Goal: Information Seeking & Learning: Find specific fact

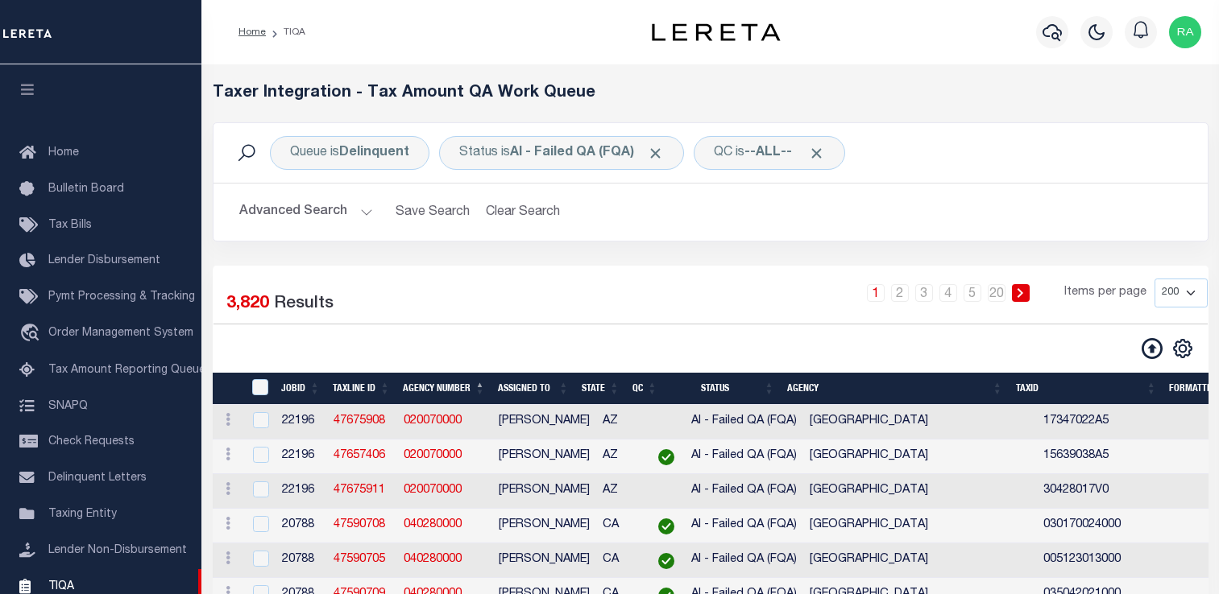
select select "200"
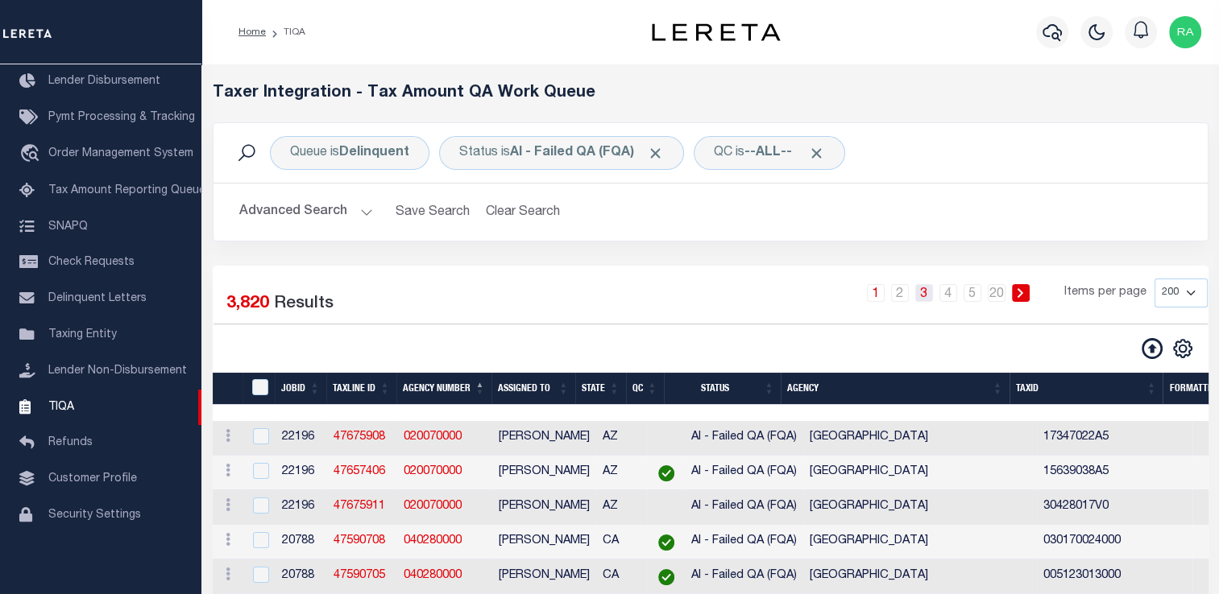
click at [923, 292] on link "3" at bounding box center [924, 293] width 18 height 18
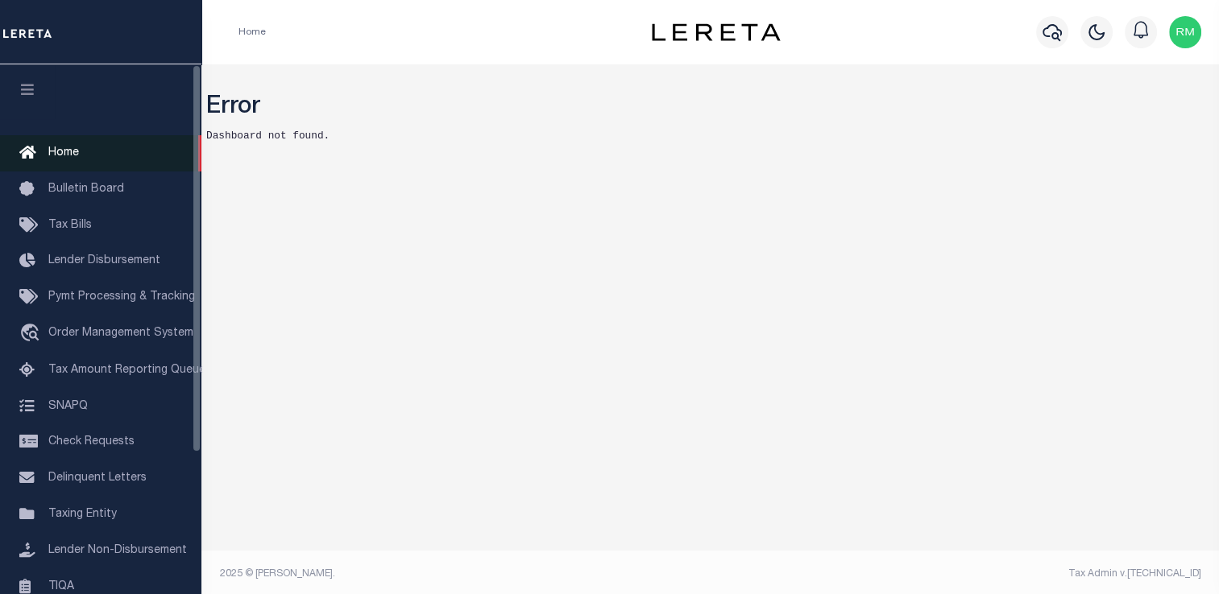
drag, startPoint x: 0, startPoint y: 0, endPoint x: 60, endPoint y: 144, distance: 156.0
click at [60, 144] on link "Home" at bounding box center [100, 153] width 201 height 36
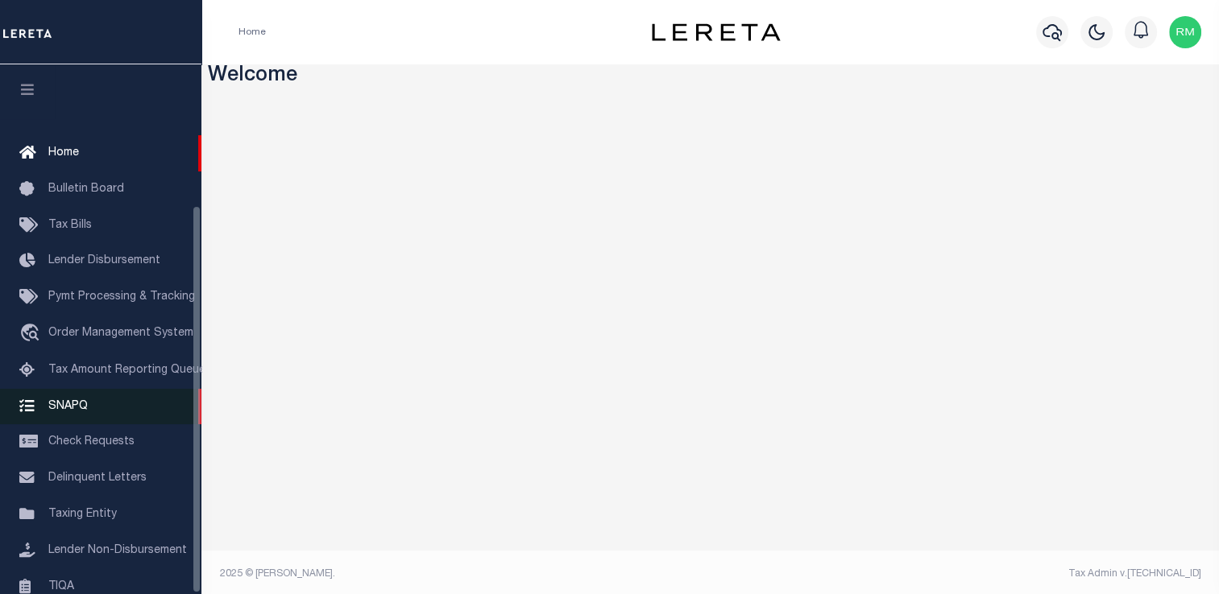
scroll to position [193, 0]
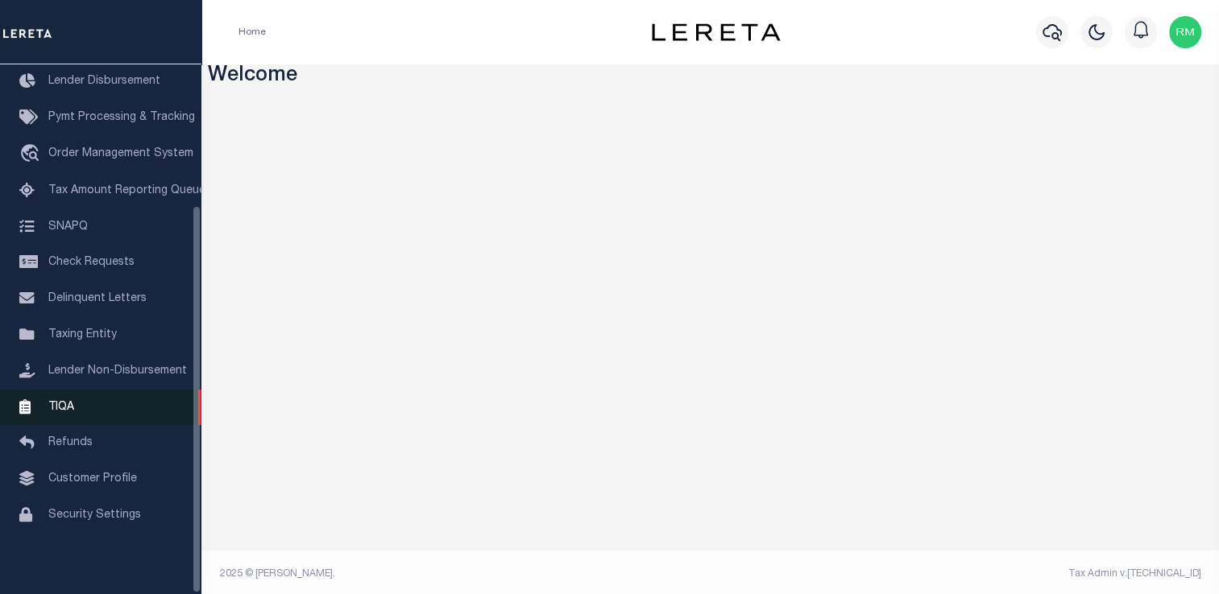
click at [107, 394] on link "TIQA" at bounding box center [100, 408] width 201 height 36
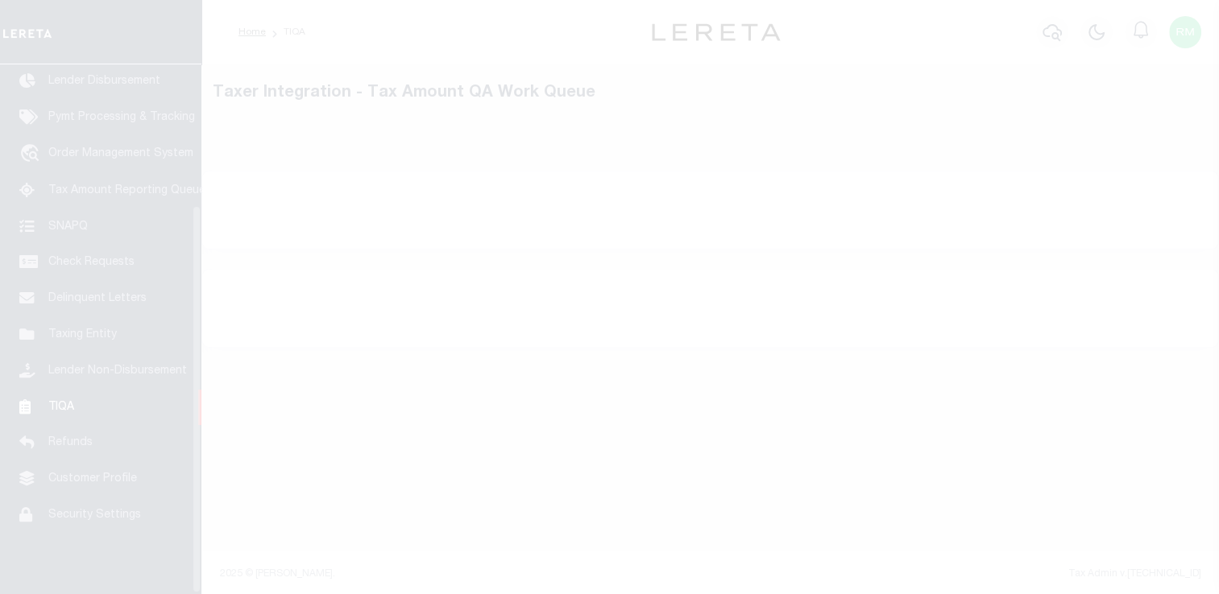
scroll to position [193, 0]
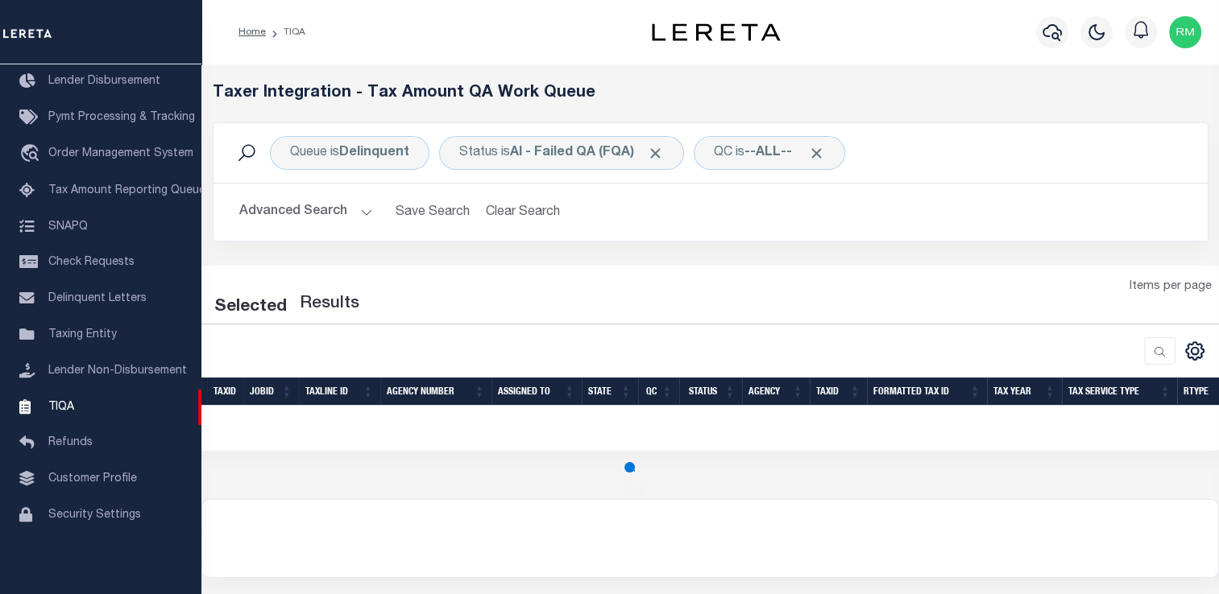
click at [615, 528] on div at bounding box center [710, 538] width 1016 height 77
select select "200"
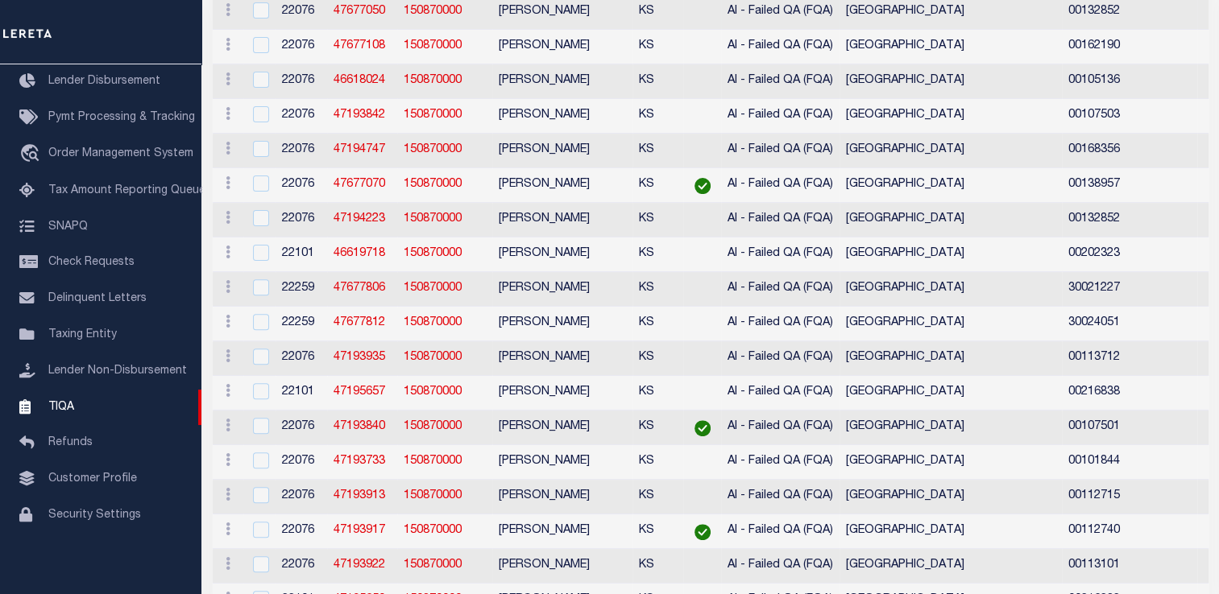
scroll to position [0, 0]
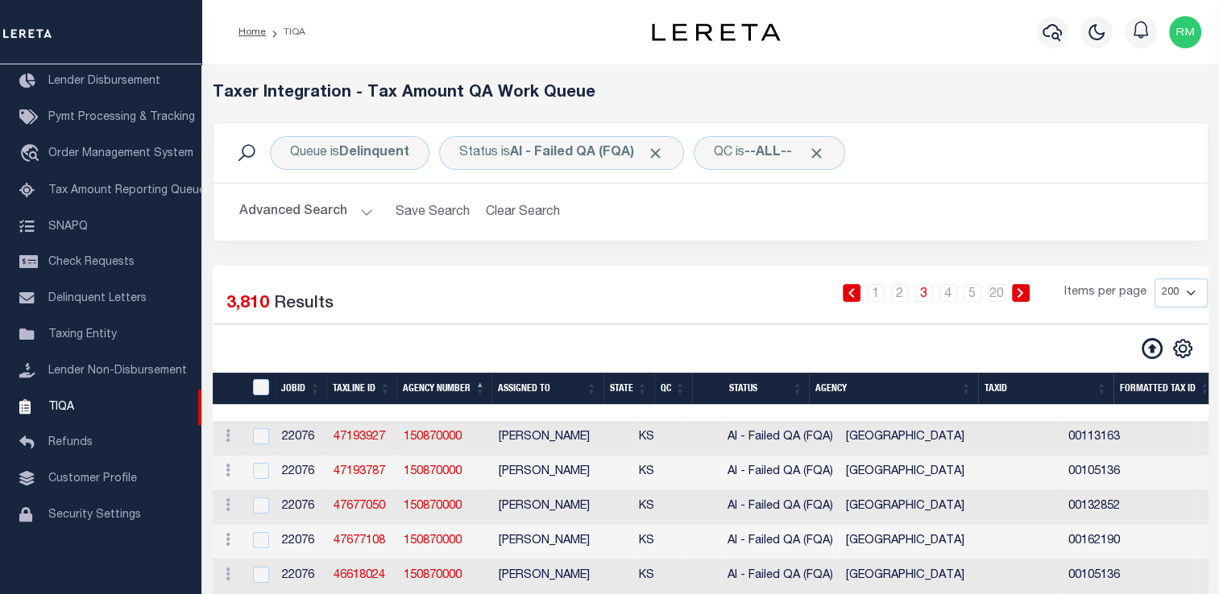
click at [299, 207] on button "Advanced Search" at bounding box center [306, 212] width 134 height 31
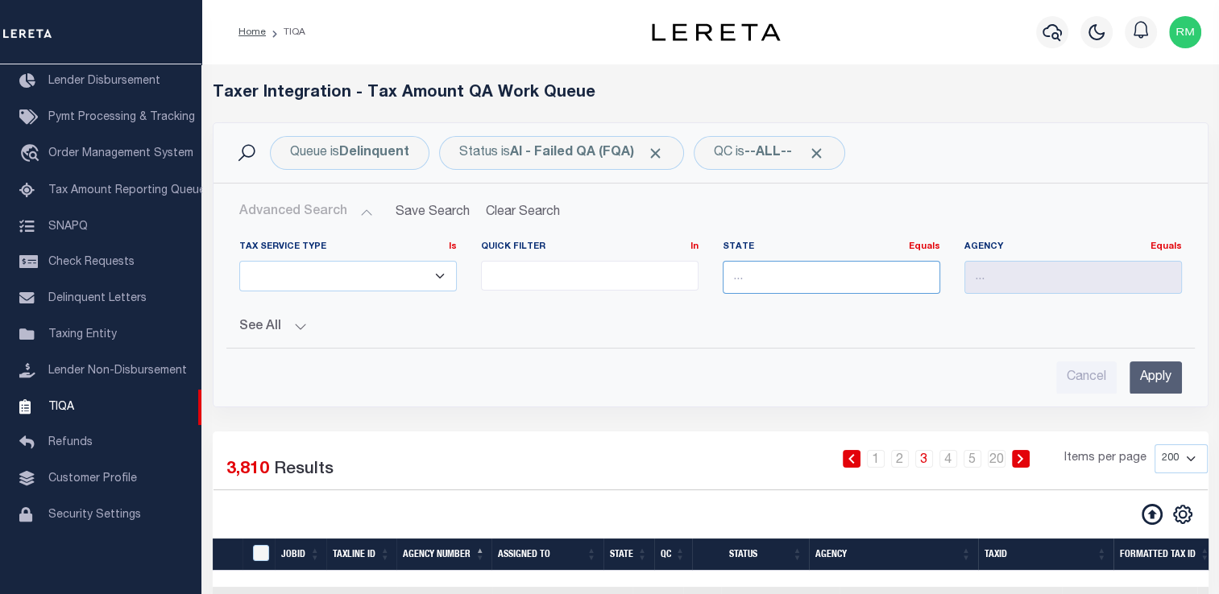
click at [760, 278] on input "text" at bounding box center [830, 277] width 217 height 33
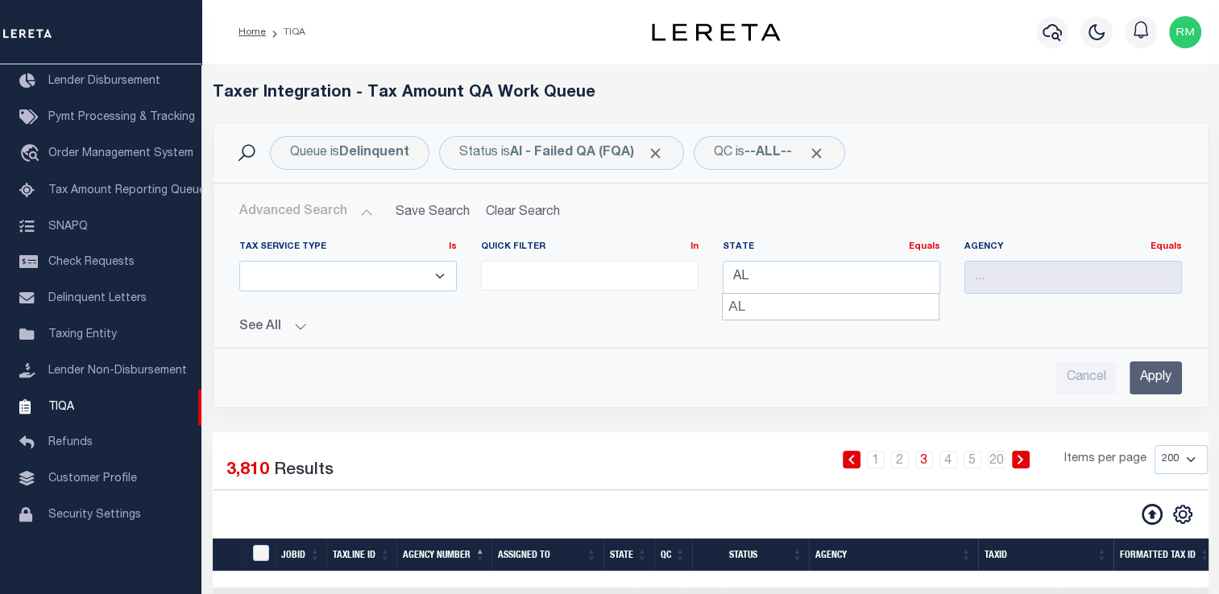
click at [1174, 374] on input "Apply" at bounding box center [1155, 378] width 52 height 33
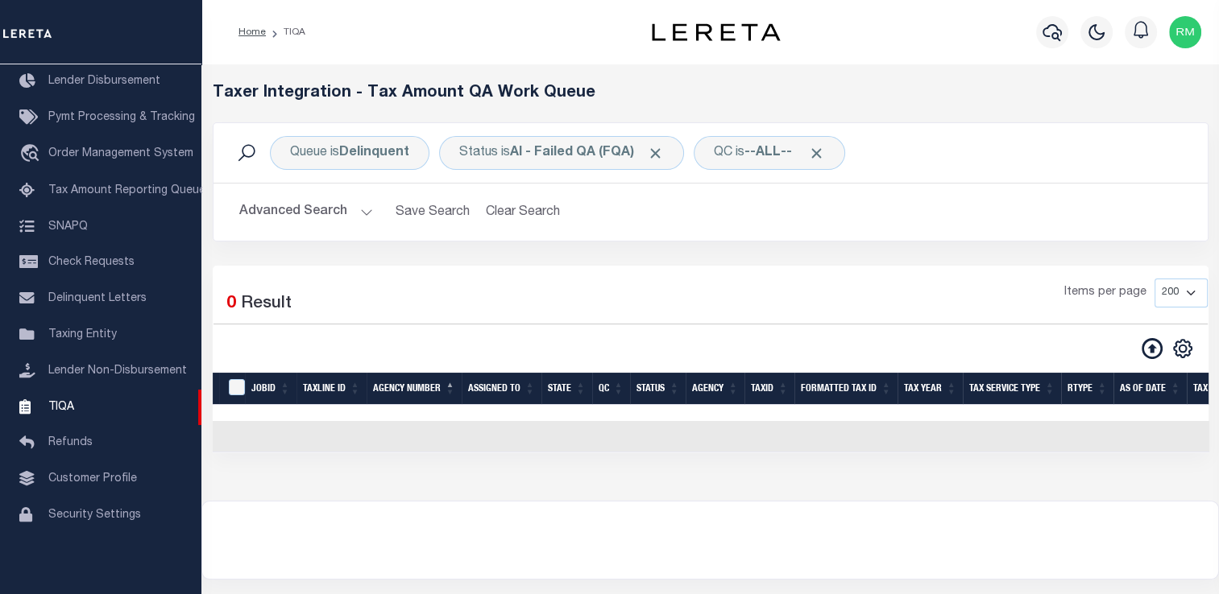
click at [340, 205] on button "Advanced Search" at bounding box center [306, 212] width 134 height 31
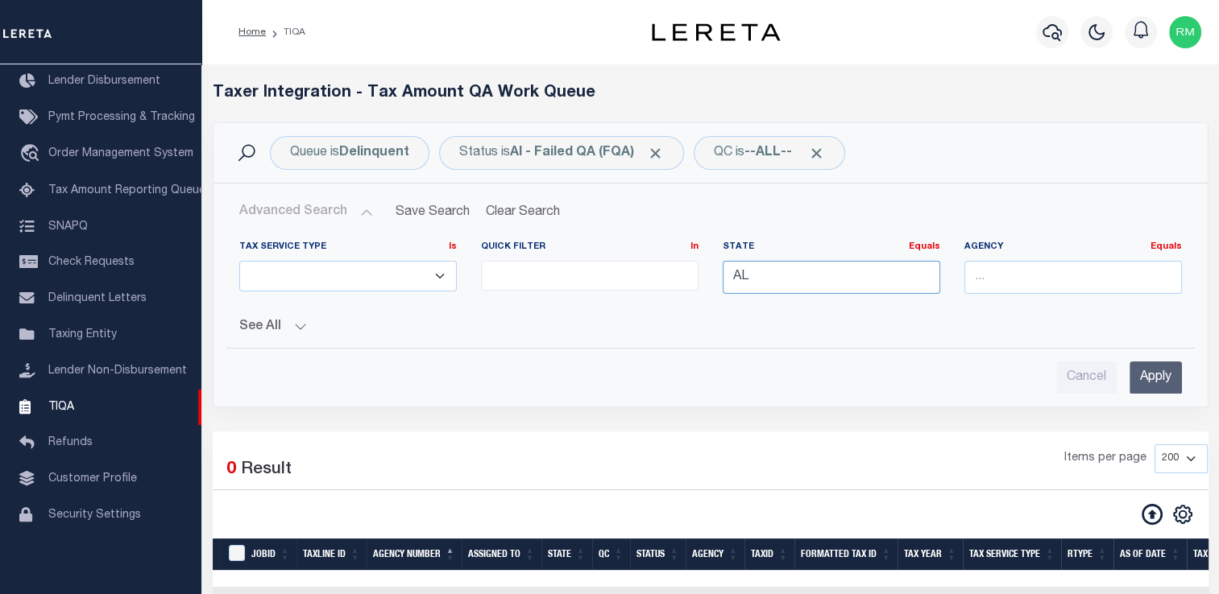
click at [764, 269] on input "AL" at bounding box center [830, 277] width 217 height 33
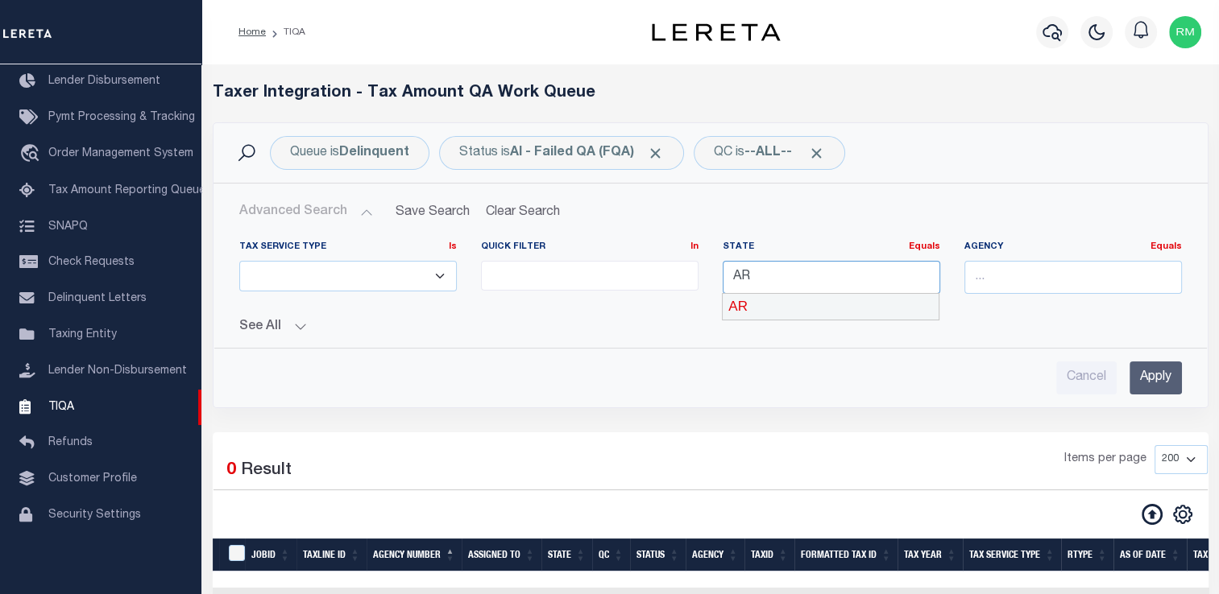
click at [776, 309] on div "AR" at bounding box center [830, 307] width 216 height 26
click at [1150, 379] on input "Apply" at bounding box center [1155, 378] width 52 height 33
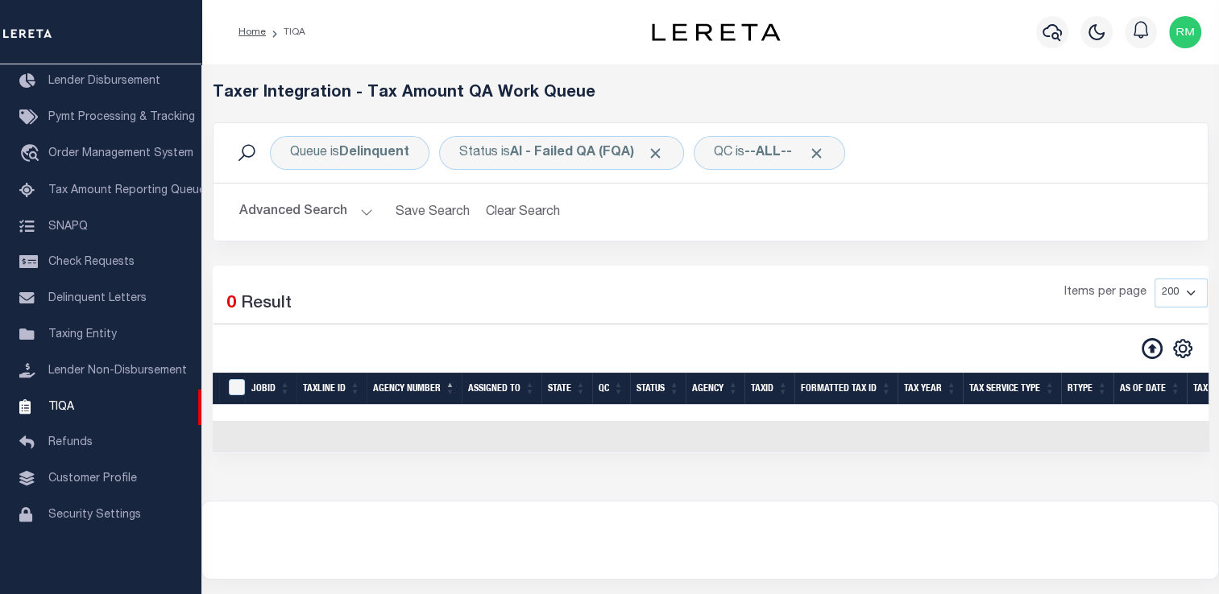
click at [338, 208] on button "Advanced Search" at bounding box center [306, 212] width 134 height 31
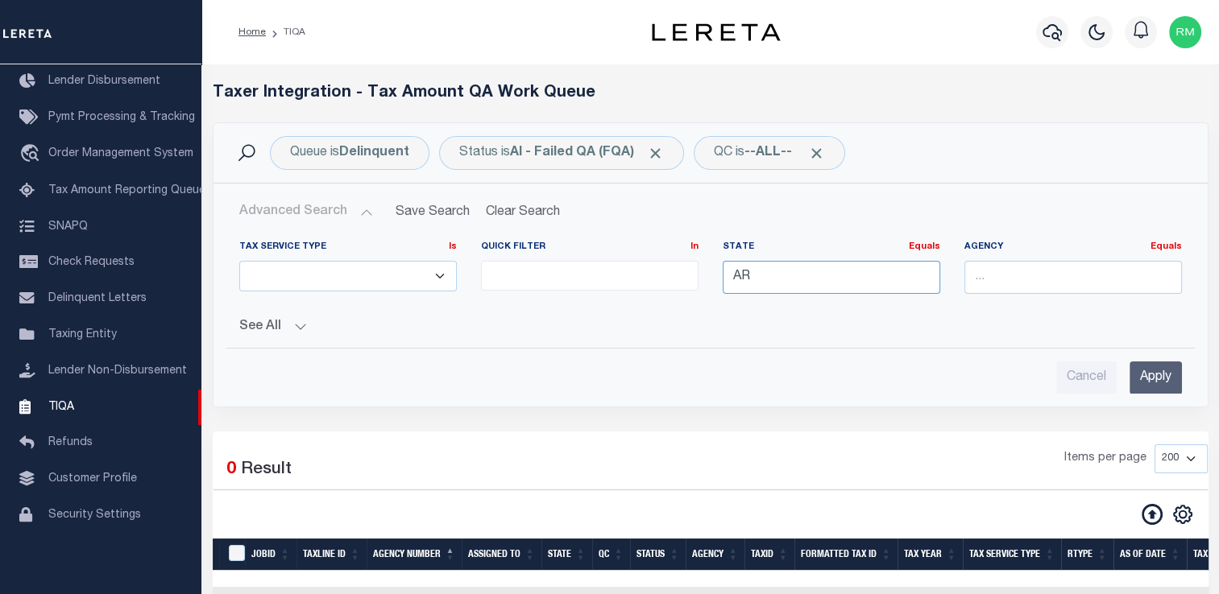
click at [785, 279] on input "AR" at bounding box center [830, 277] width 217 height 33
type input "A"
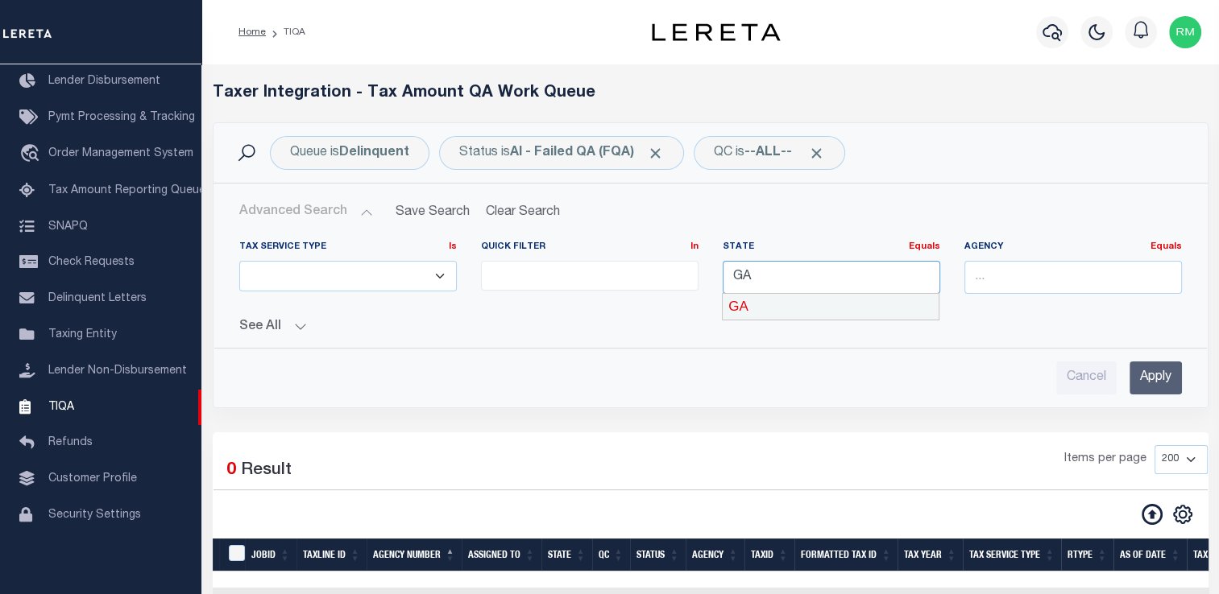
click at [783, 311] on div "GA" at bounding box center [830, 307] width 216 height 26
click at [1148, 375] on input "Apply" at bounding box center [1155, 378] width 52 height 33
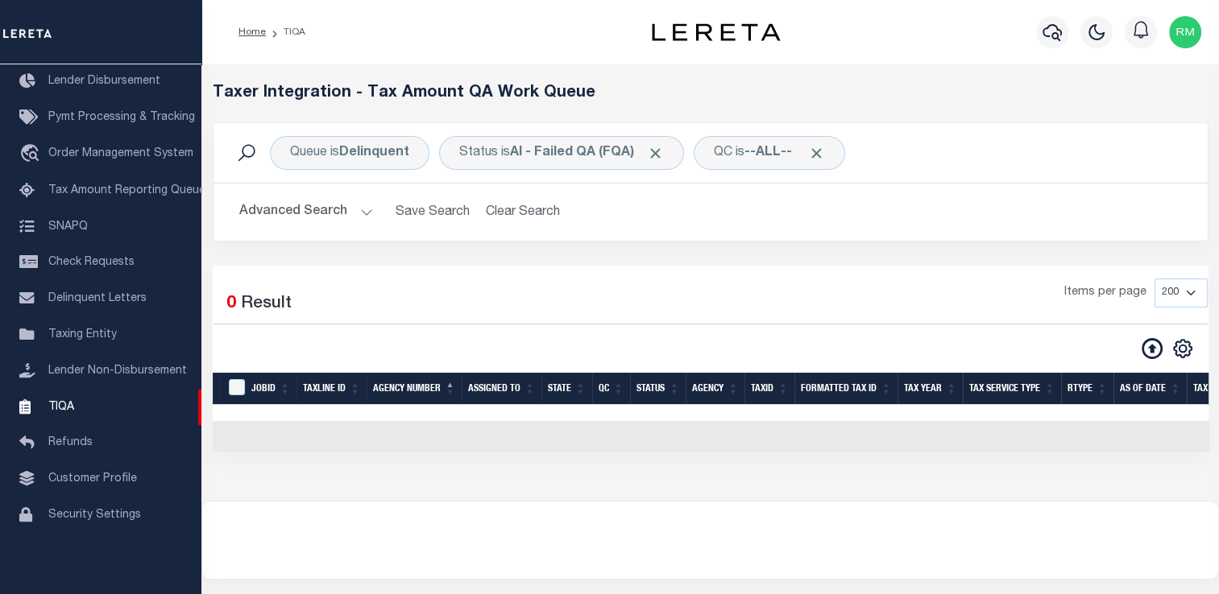
click at [351, 208] on button "Advanced Search" at bounding box center [306, 212] width 134 height 31
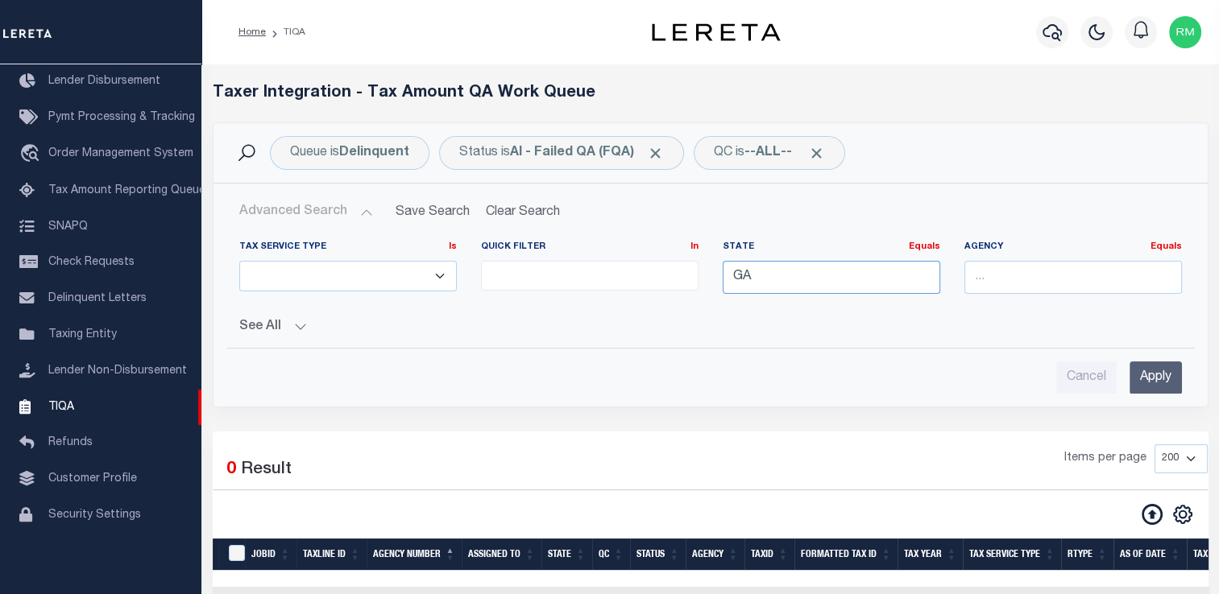
click at [836, 292] on input "GA" at bounding box center [830, 277] width 217 height 33
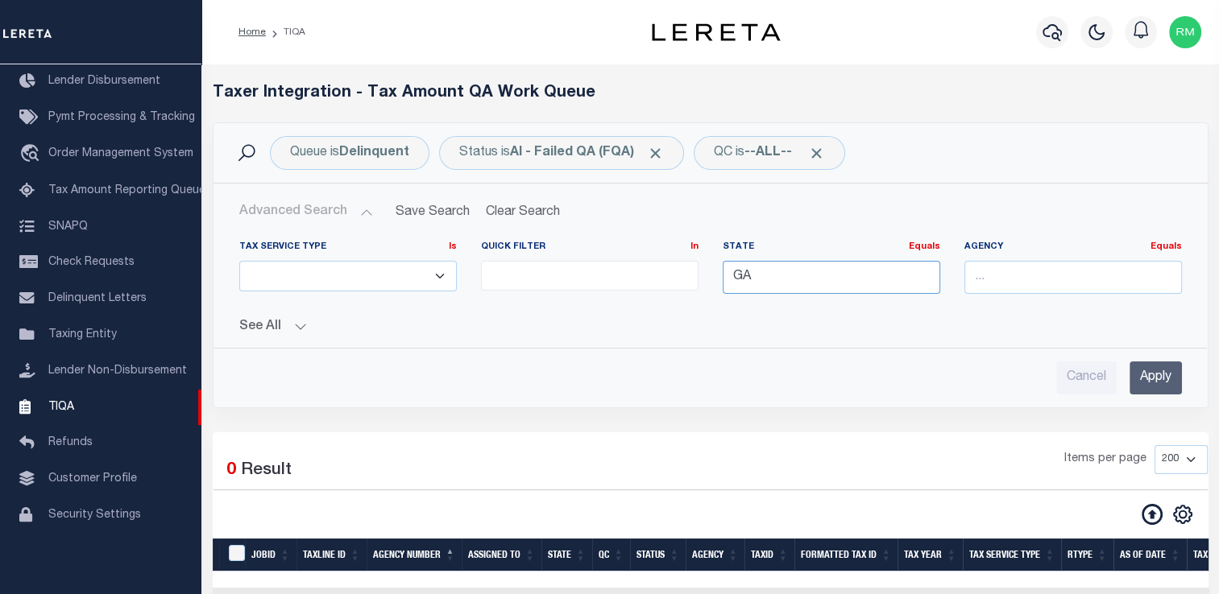
type input "G"
click at [809, 301] on div "OK" at bounding box center [830, 307] width 216 height 26
click at [1150, 379] on input "Apply" at bounding box center [1155, 378] width 52 height 33
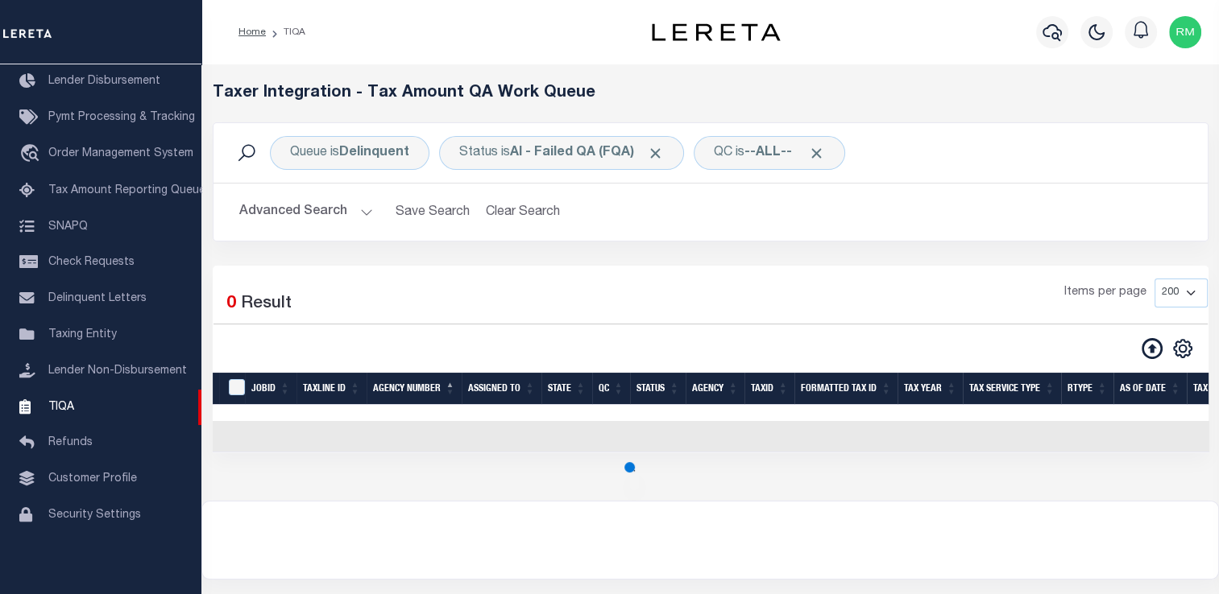
click at [1150, 379] on div "Selected 0 Result Items per page 10 25 50 100 200 500 1000 2000" at bounding box center [711, 359] width 996 height 187
click at [306, 225] on button "Advanced Search" at bounding box center [306, 212] width 134 height 31
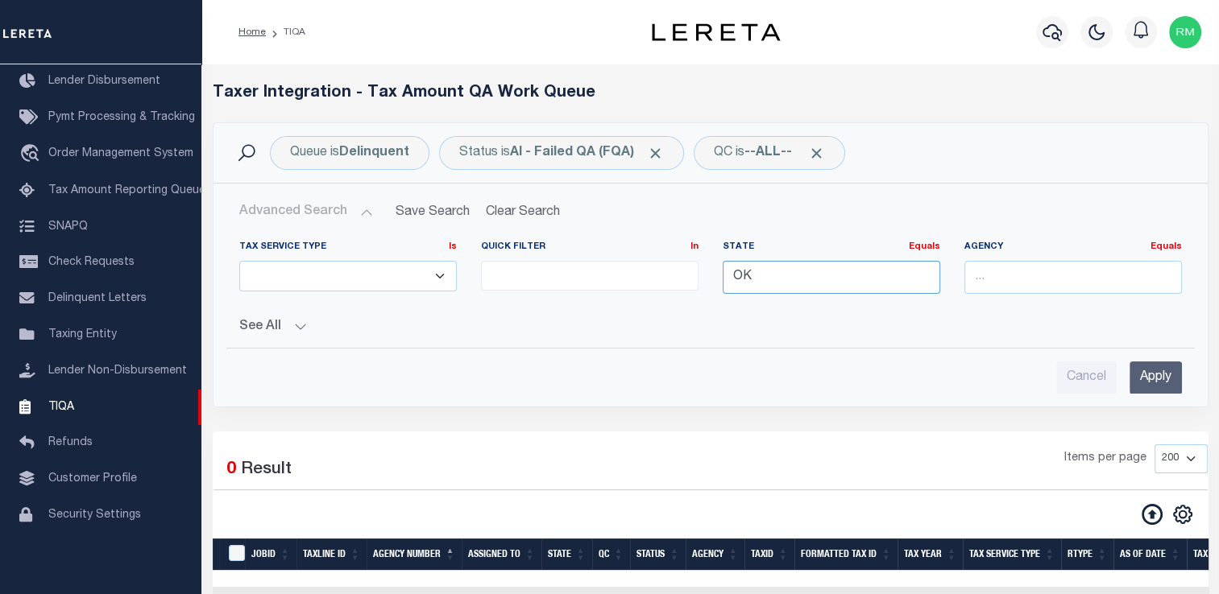
click at [769, 275] on input "OK" at bounding box center [830, 277] width 217 height 33
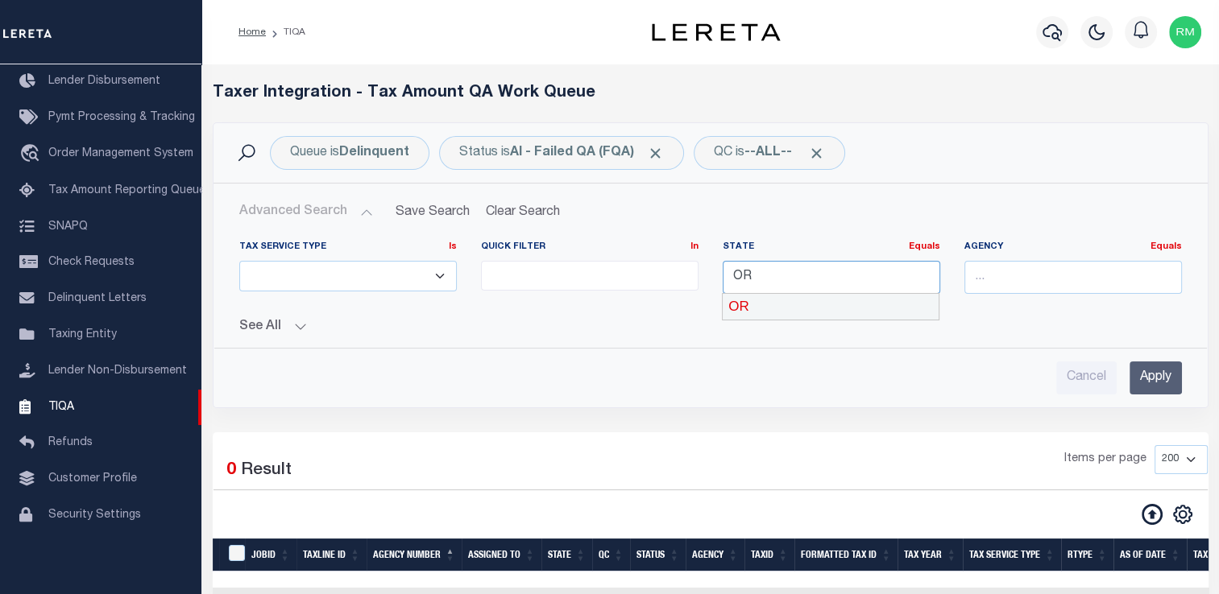
click at [781, 309] on div "OR" at bounding box center [830, 307] width 216 height 26
click at [1148, 374] on input "Apply" at bounding box center [1155, 378] width 52 height 33
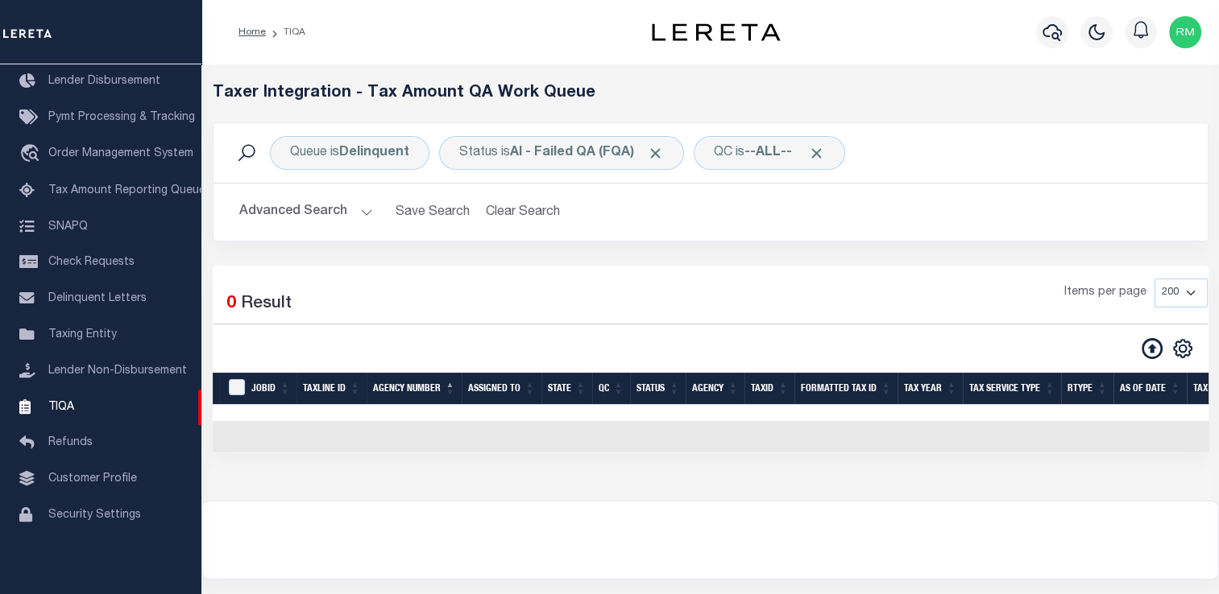
click at [345, 219] on button "Advanced Search" at bounding box center [306, 212] width 134 height 31
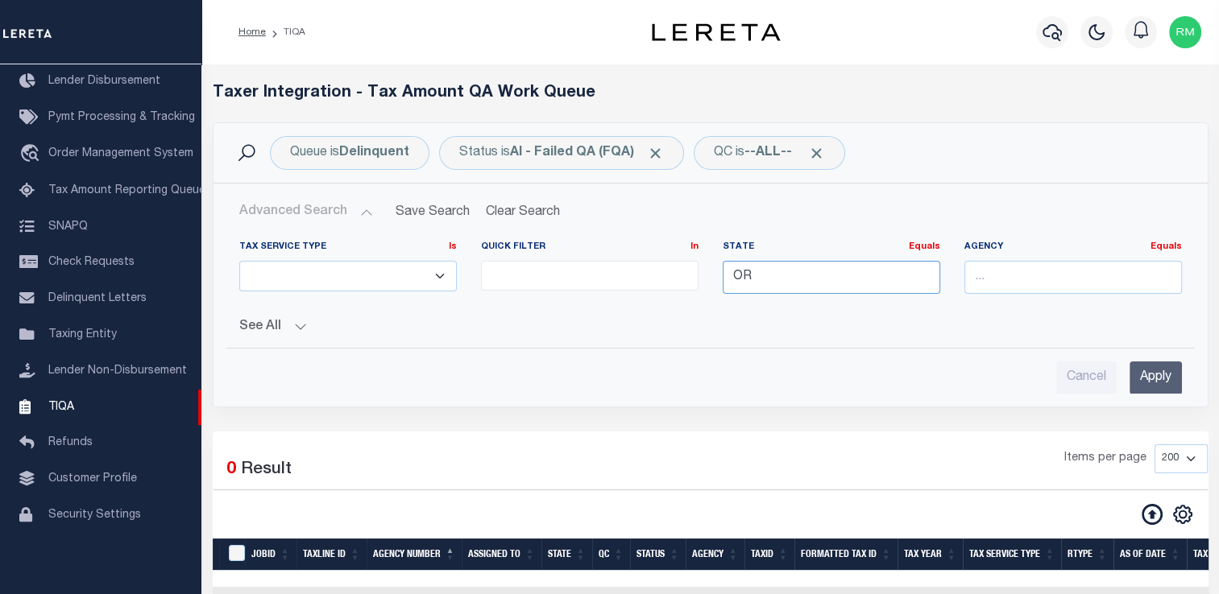
click at [792, 275] on input "OR" at bounding box center [830, 277] width 217 height 33
type input "O"
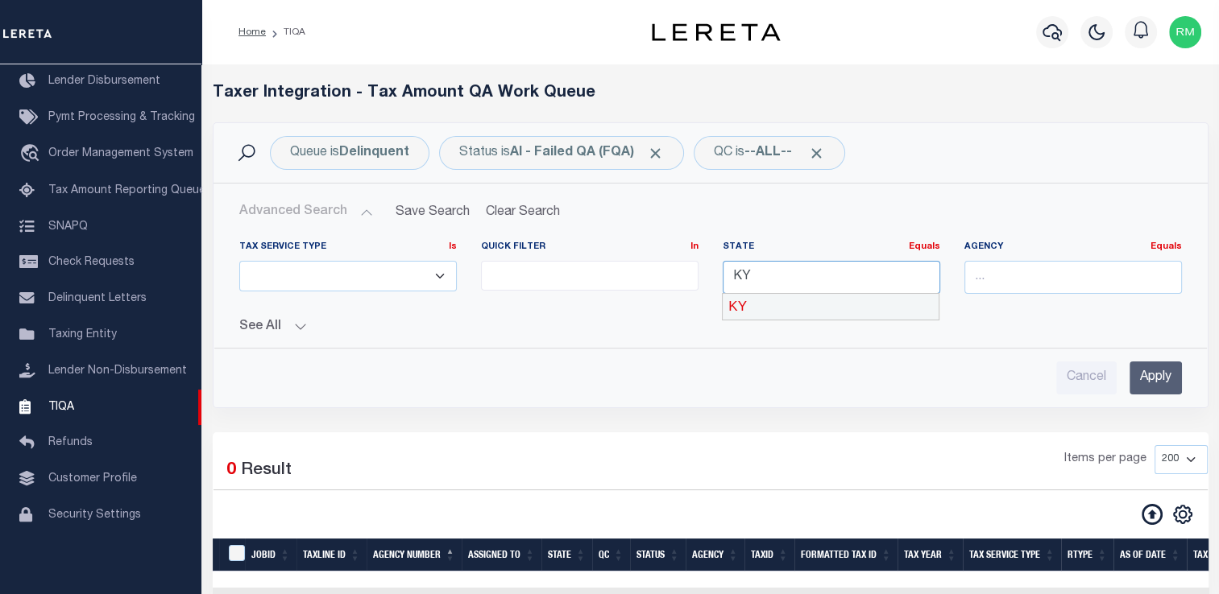
click at [793, 307] on div "KY" at bounding box center [830, 307] width 216 height 26
click at [1153, 366] on input "Apply" at bounding box center [1155, 378] width 52 height 33
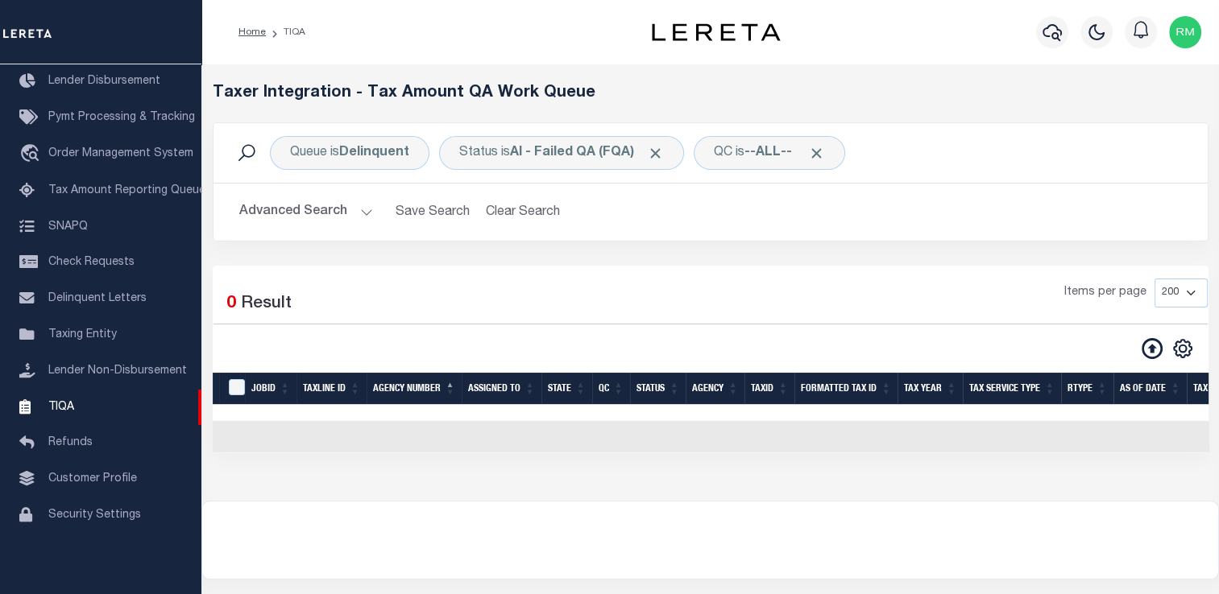
click at [339, 226] on button "Advanced Search" at bounding box center [306, 212] width 134 height 31
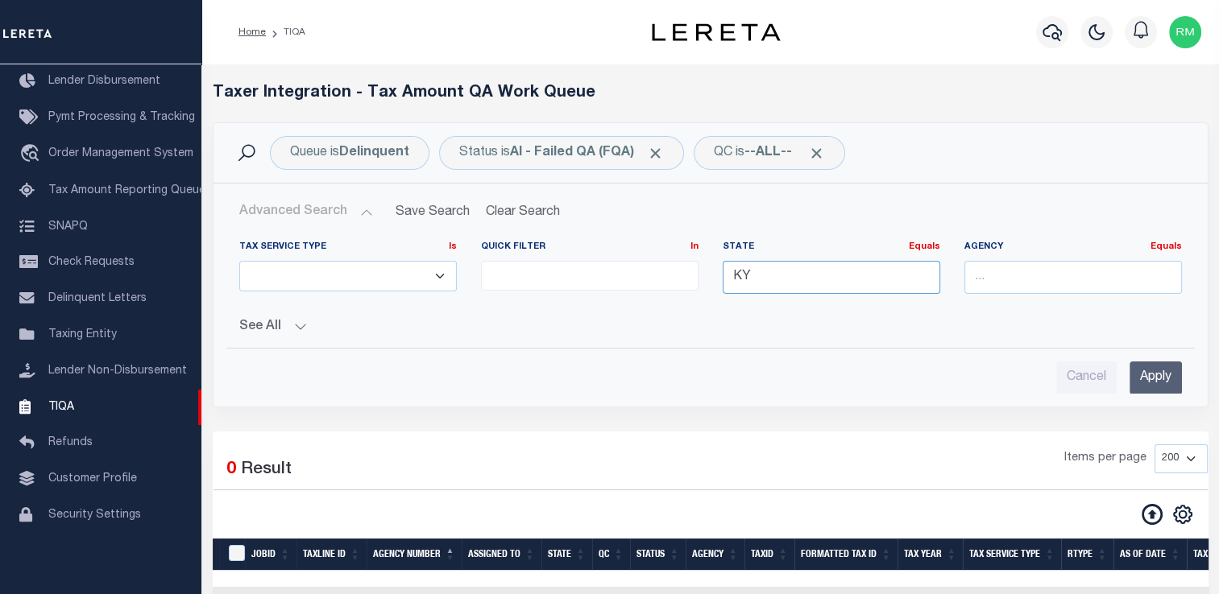
click at [774, 277] on input "KY" at bounding box center [830, 277] width 217 height 33
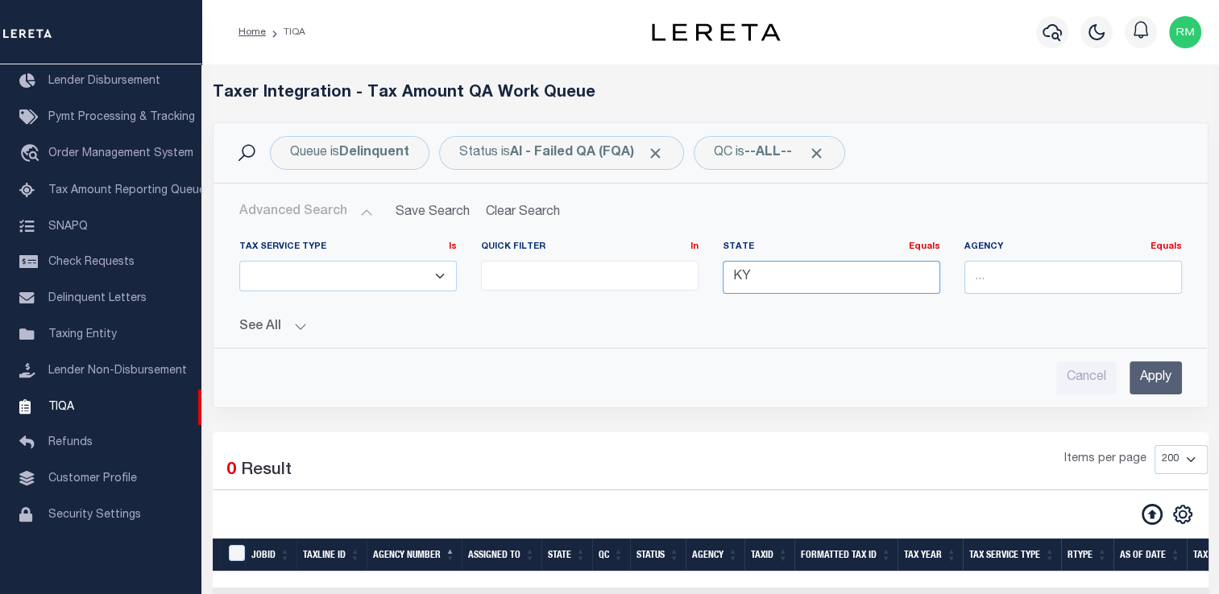
type input "K"
click at [778, 304] on div "MS" at bounding box center [830, 307] width 216 height 26
click at [1143, 373] on input "Apply" at bounding box center [1155, 378] width 52 height 33
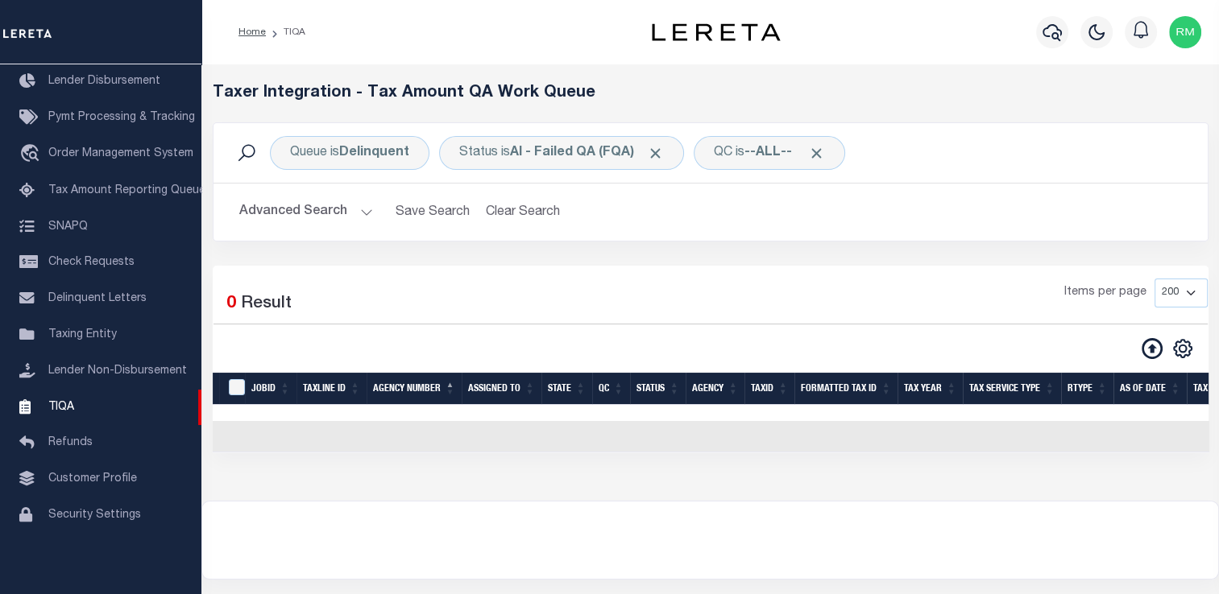
click at [296, 215] on button "Advanced Search" at bounding box center [306, 212] width 134 height 31
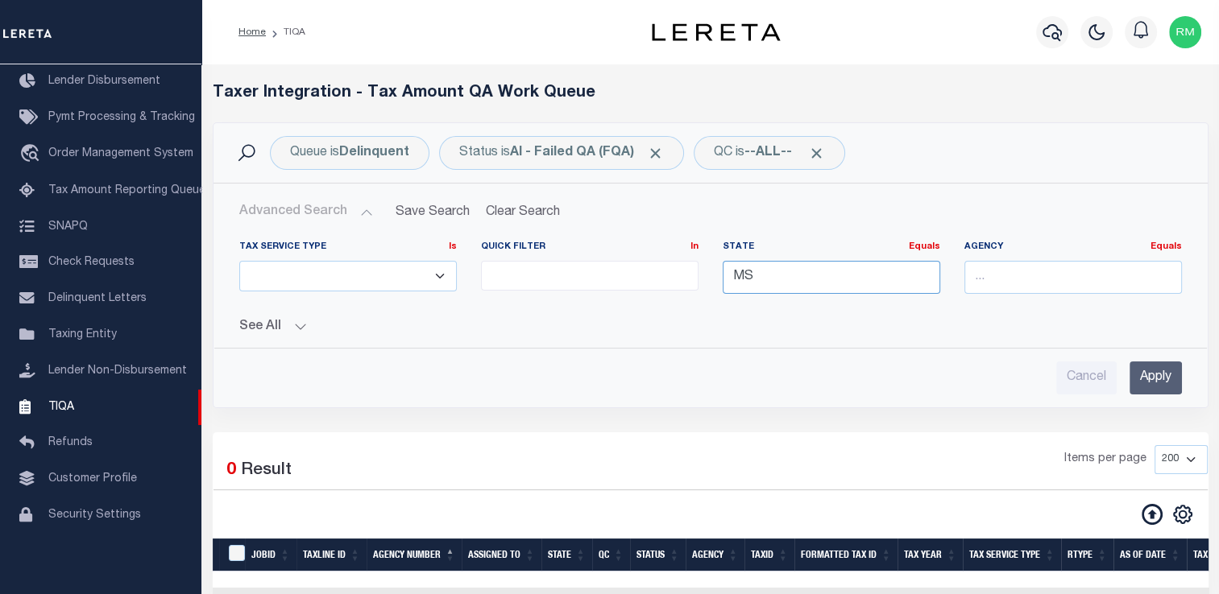
click at [772, 284] on input "MS" at bounding box center [830, 277] width 217 height 33
type input "M"
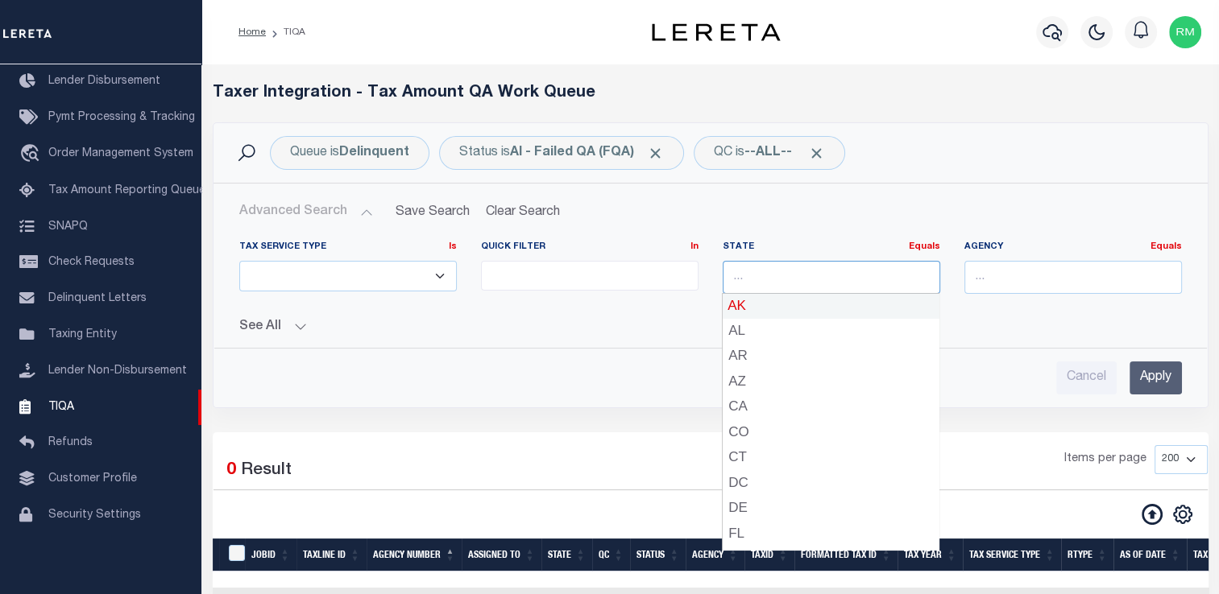
type input "["
click at [789, 417] on div "LA" at bounding box center [830, 417] width 216 height 26
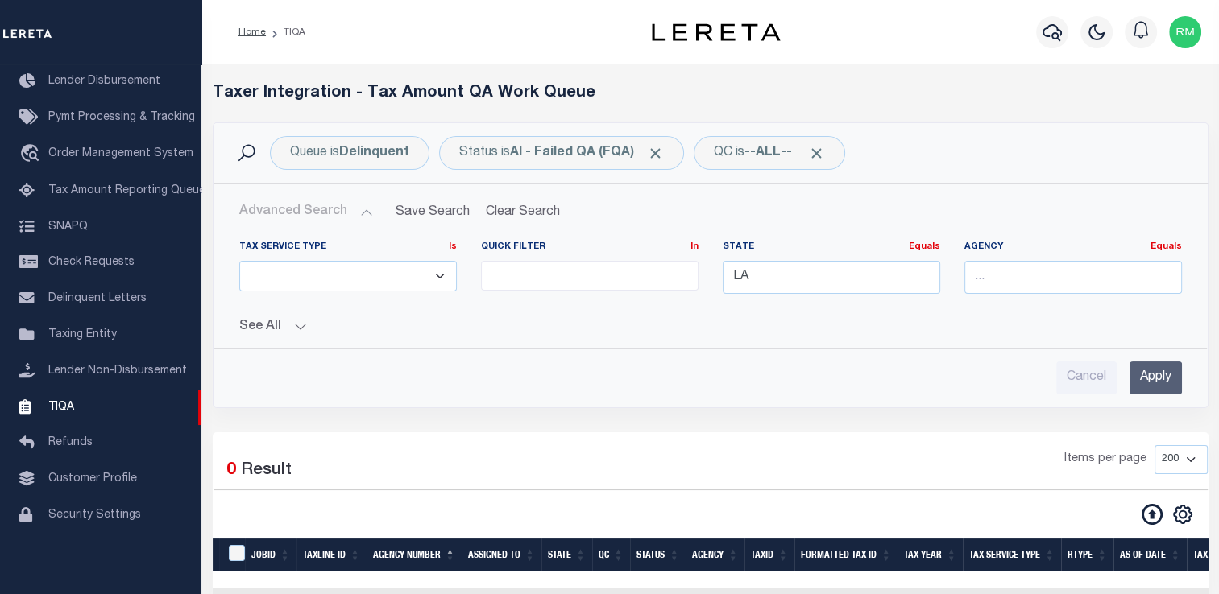
click at [1147, 375] on input "Apply" at bounding box center [1155, 378] width 52 height 33
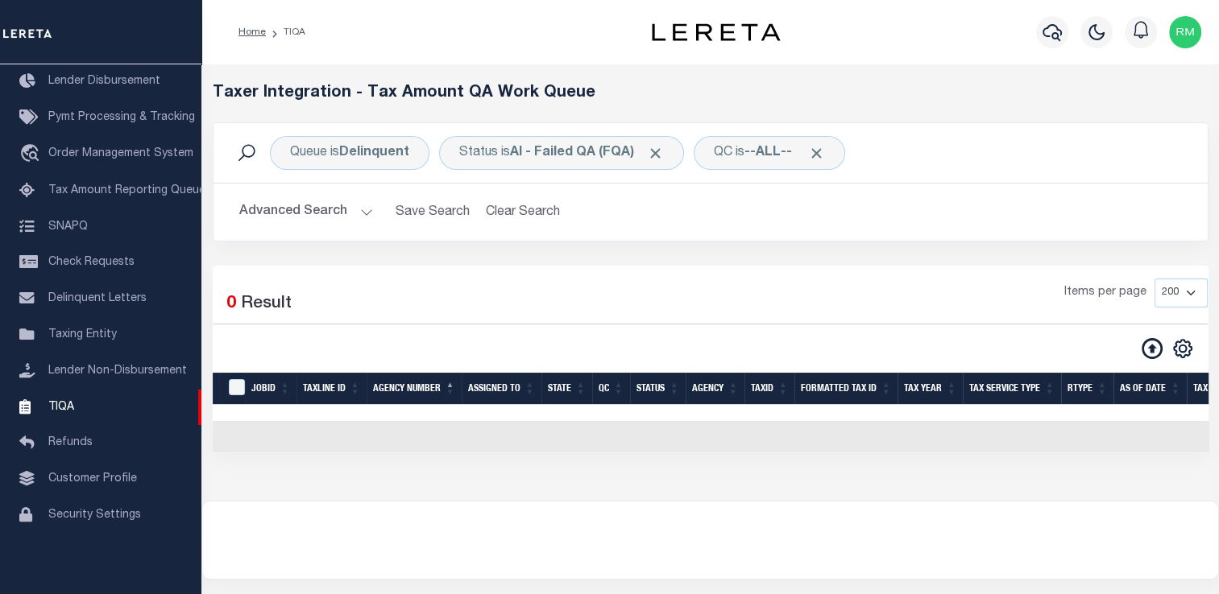
click at [346, 204] on button "Advanced Search" at bounding box center [306, 212] width 134 height 31
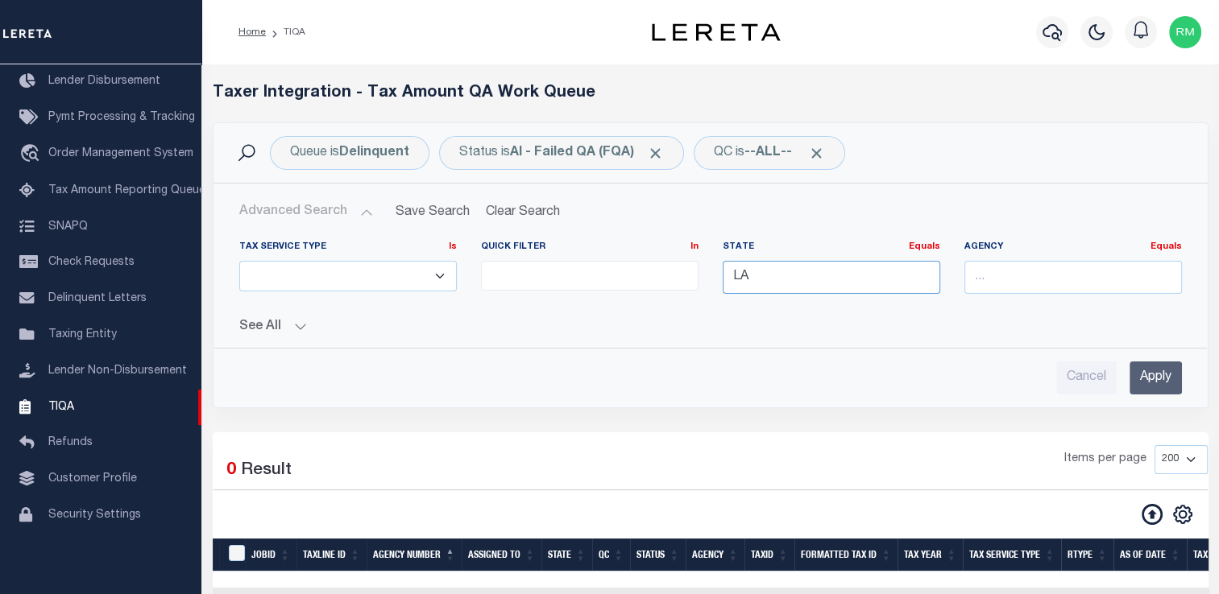
click at [789, 279] on input "LA" at bounding box center [830, 277] width 217 height 33
type input "L"
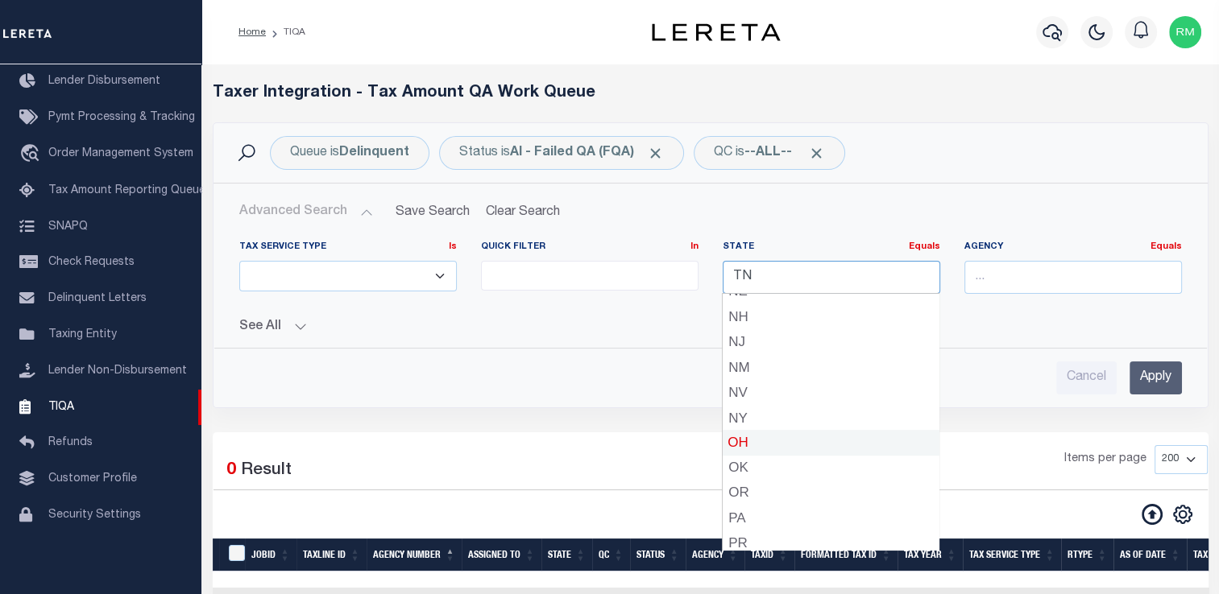
scroll to position [0, 0]
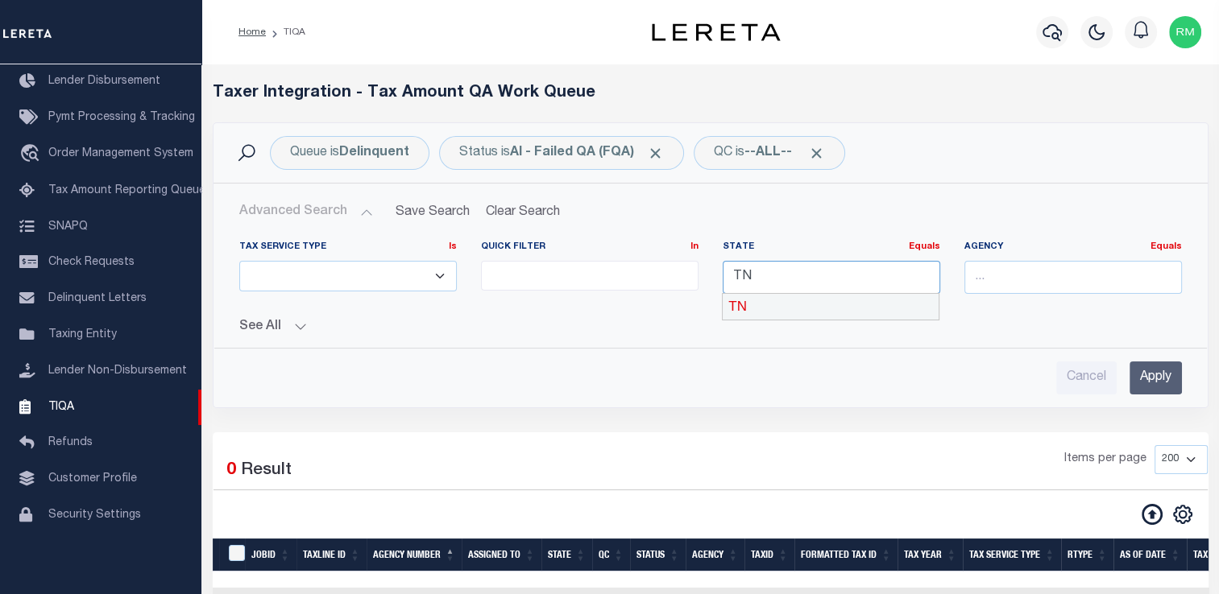
click at [822, 310] on div "TN" at bounding box center [830, 307] width 216 height 26
click at [1157, 380] on input "Apply" at bounding box center [1155, 378] width 52 height 33
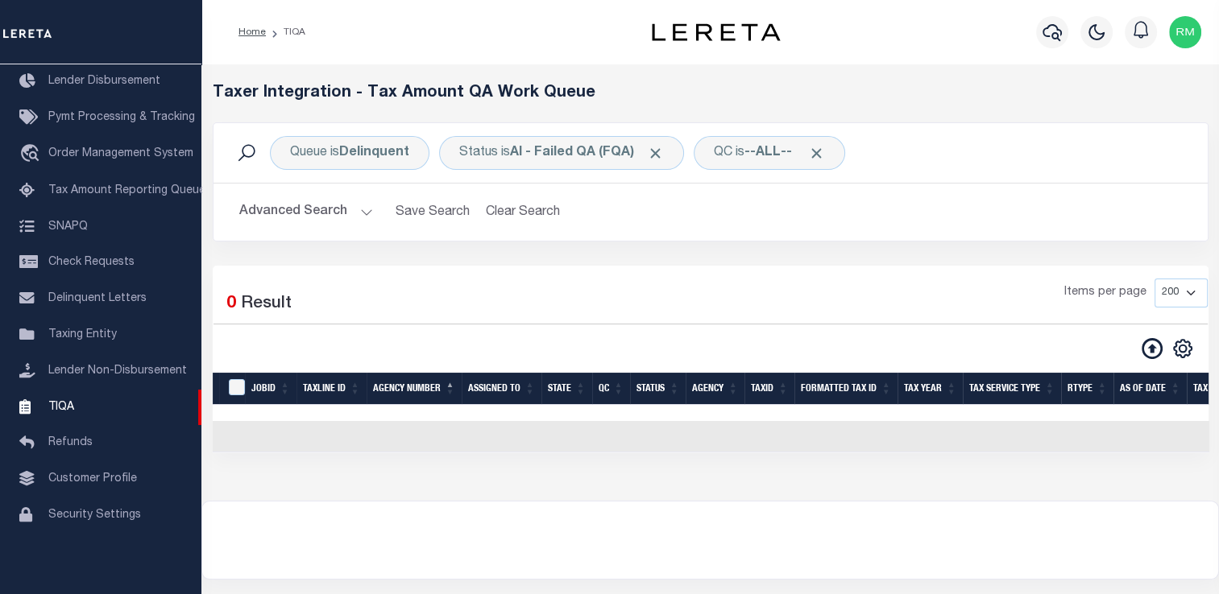
click at [324, 217] on button "Advanced Search" at bounding box center [306, 212] width 134 height 31
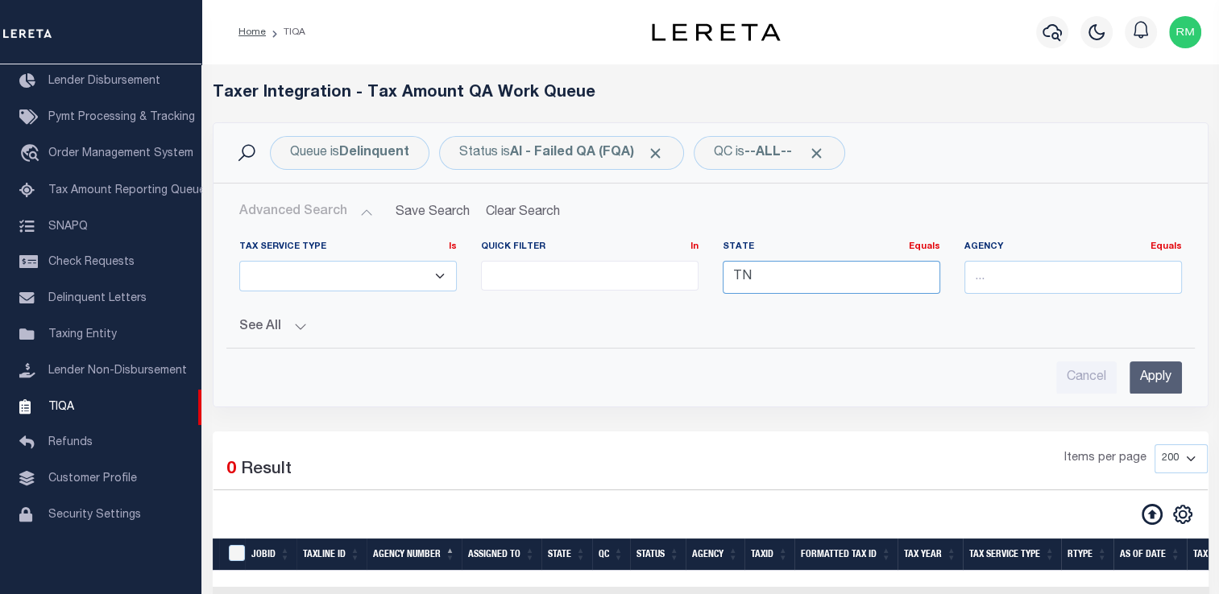
click at [789, 279] on input "TN" at bounding box center [830, 277] width 217 height 33
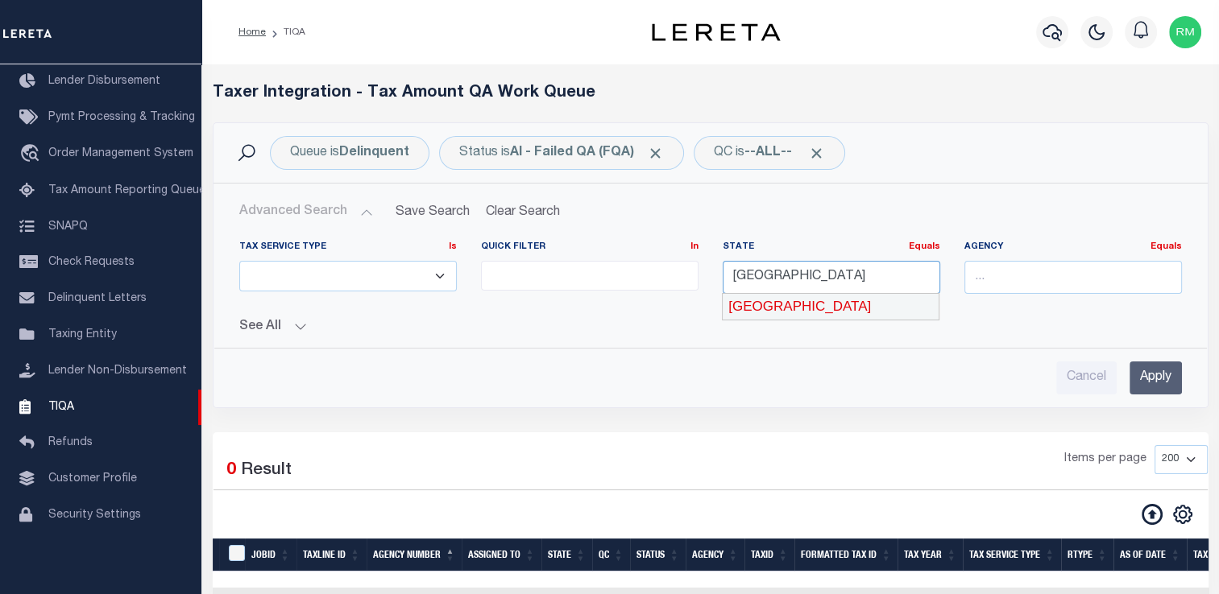
click at [828, 302] on div "[GEOGRAPHIC_DATA]" at bounding box center [830, 307] width 216 height 26
type input "[GEOGRAPHIC_DATA]"
click at [1150, 380] on input "Apply" at bounding box center [1155, 378] width 52 height 33
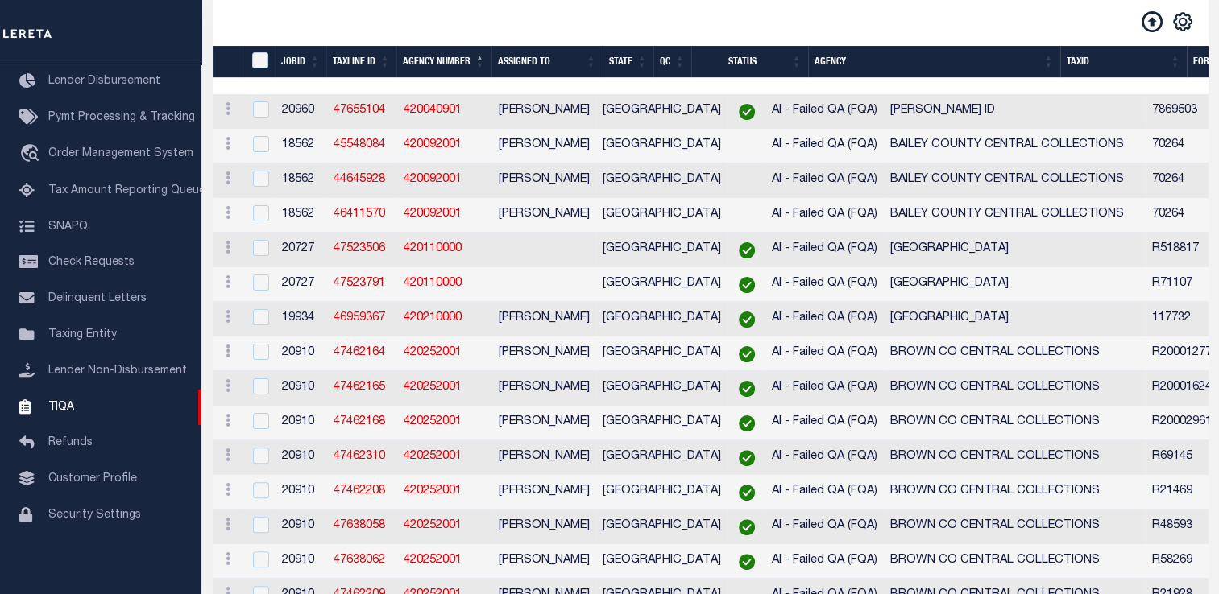
scroll to position [329, 0]
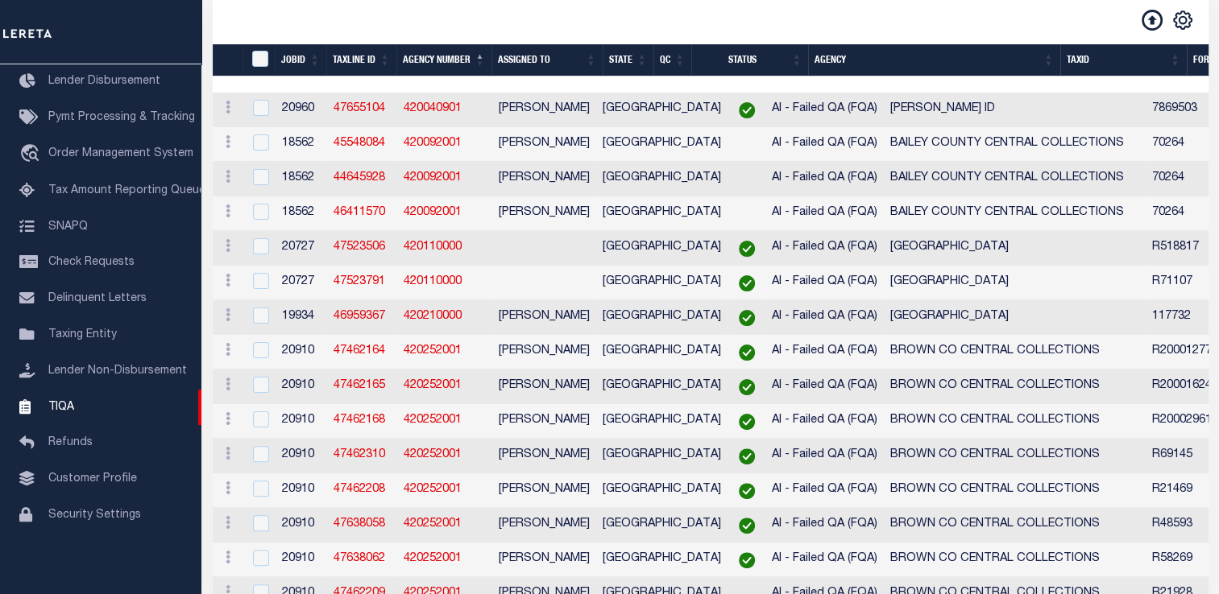
click at [1058, 51] on th "Agency" at bounding box center [933, 60] width 251 height 33
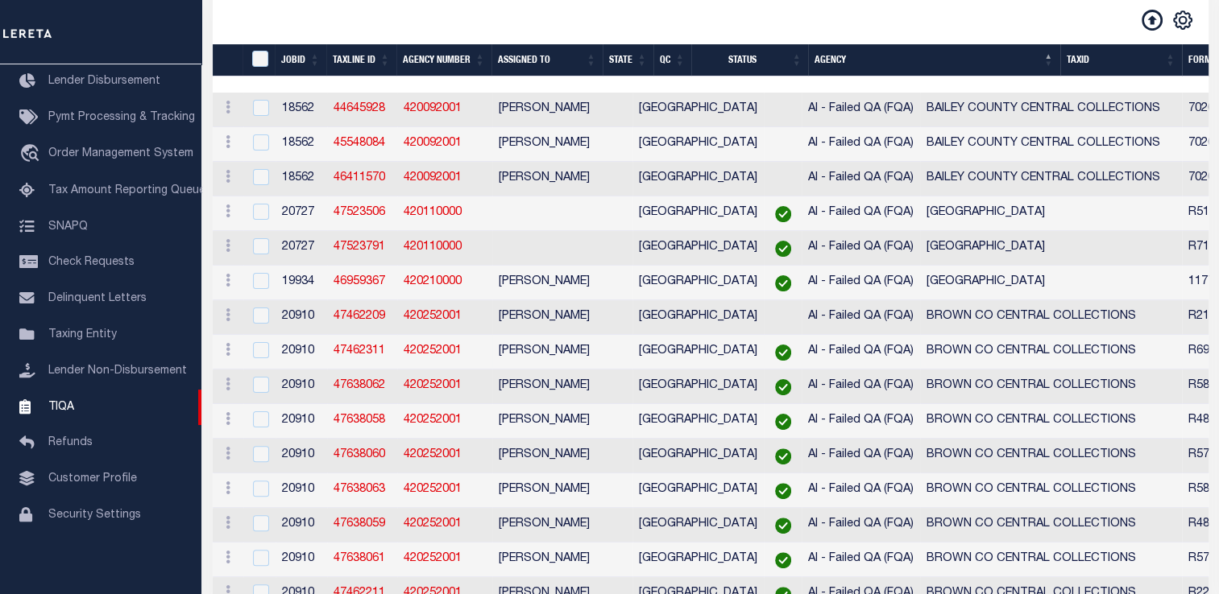
click at [808, 357] on span "AI - Failed QA (FQA)" at bounding box center [861, 351] width 106 height 11
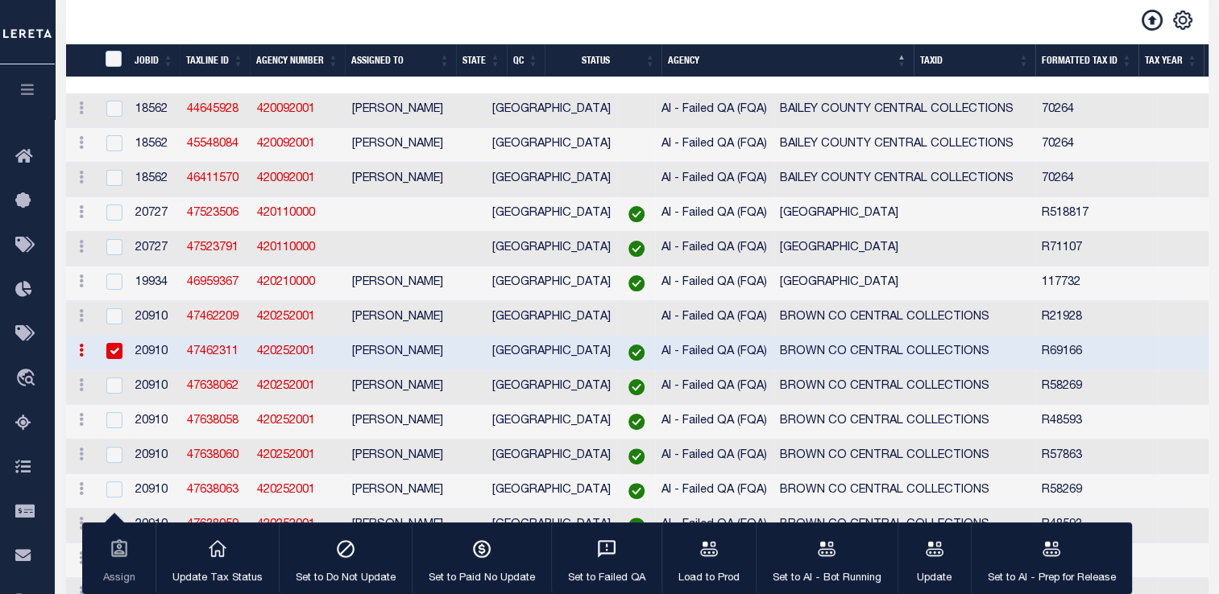
click at [110, 359] on input "checkbox" at bounding box center [114, 351] width 16 height 16
checkbox input "false"
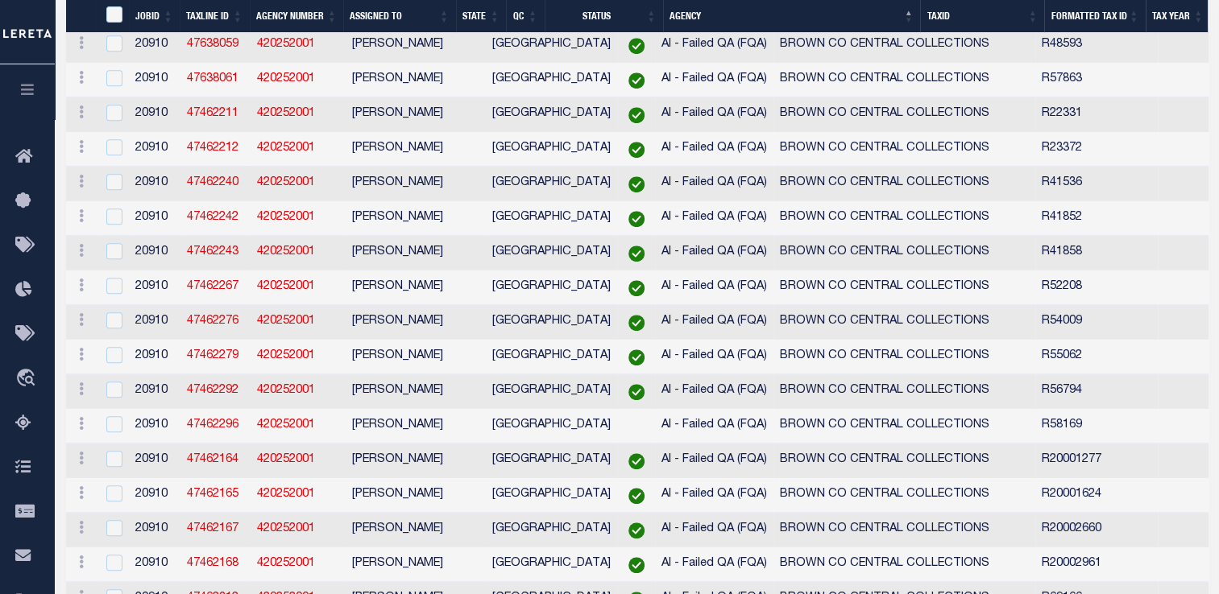
scroll to position [0, 0]
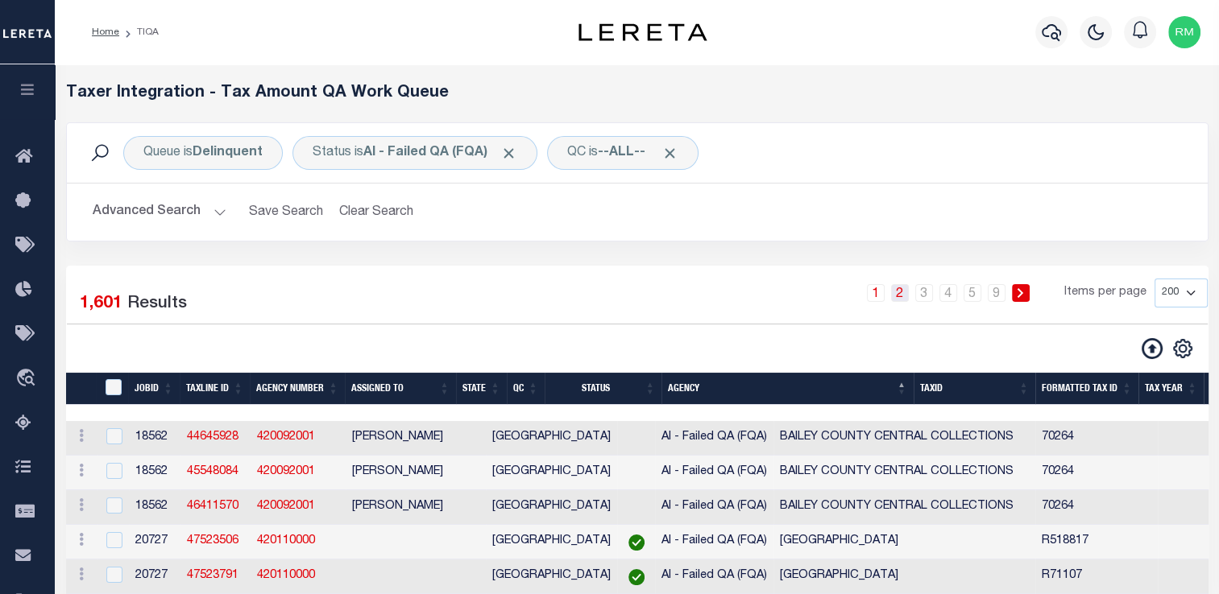
click at [905, 297] on link "2" at bounding box center [900, 293] width 18 height 18
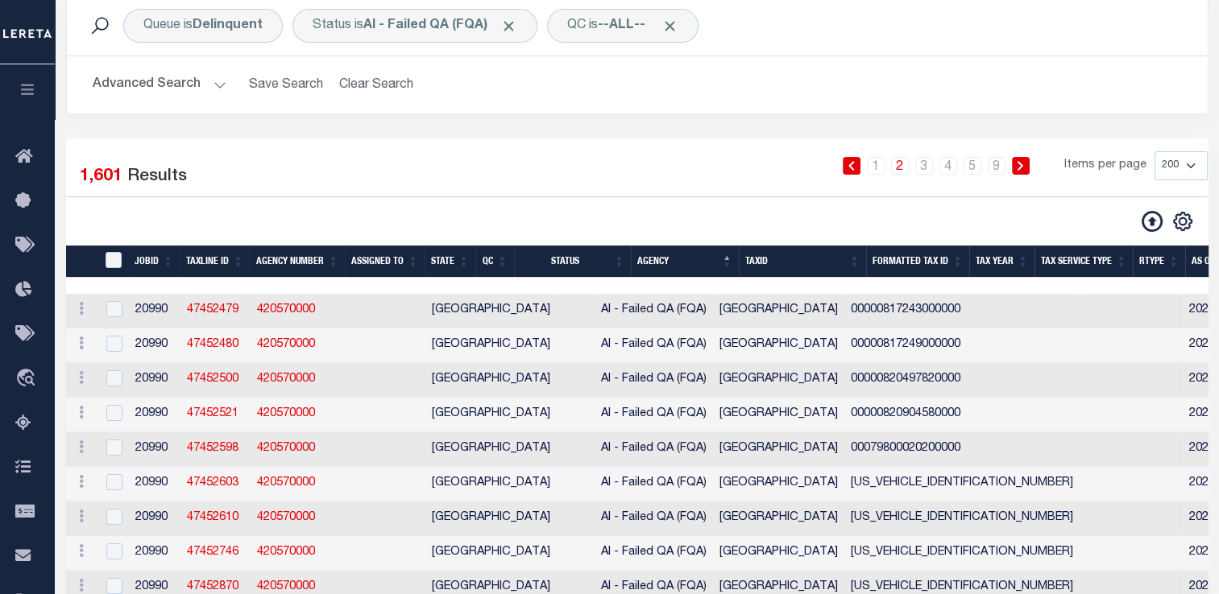
scroll to position [129, 0]
